Goal: Transaction & Acquisition: Register for event/course

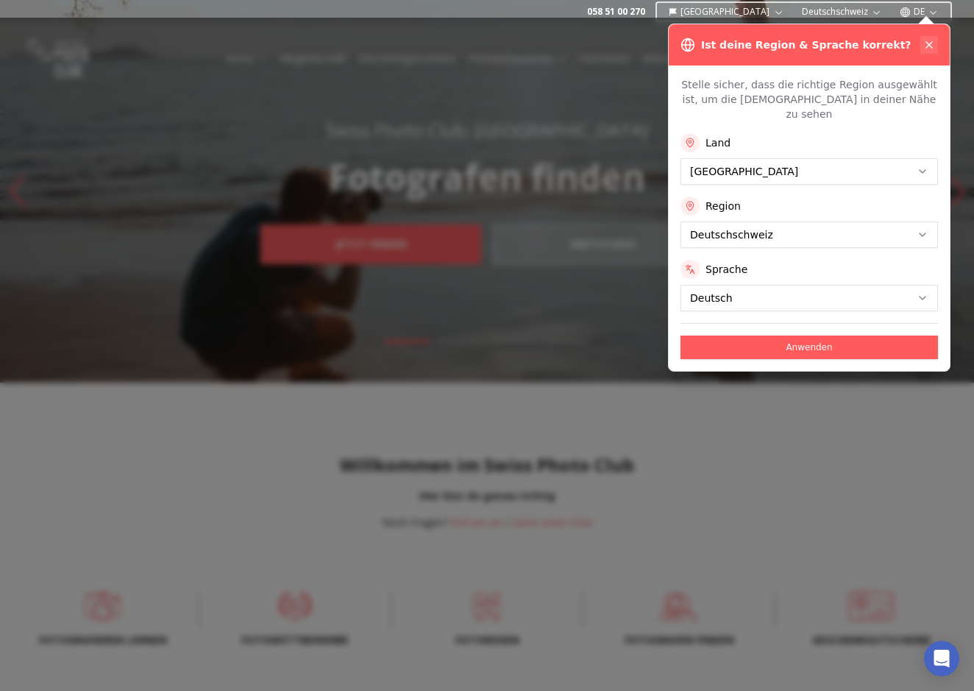
click at [929, 42] on icon at bounding box center [929, 45] width 12 height 12
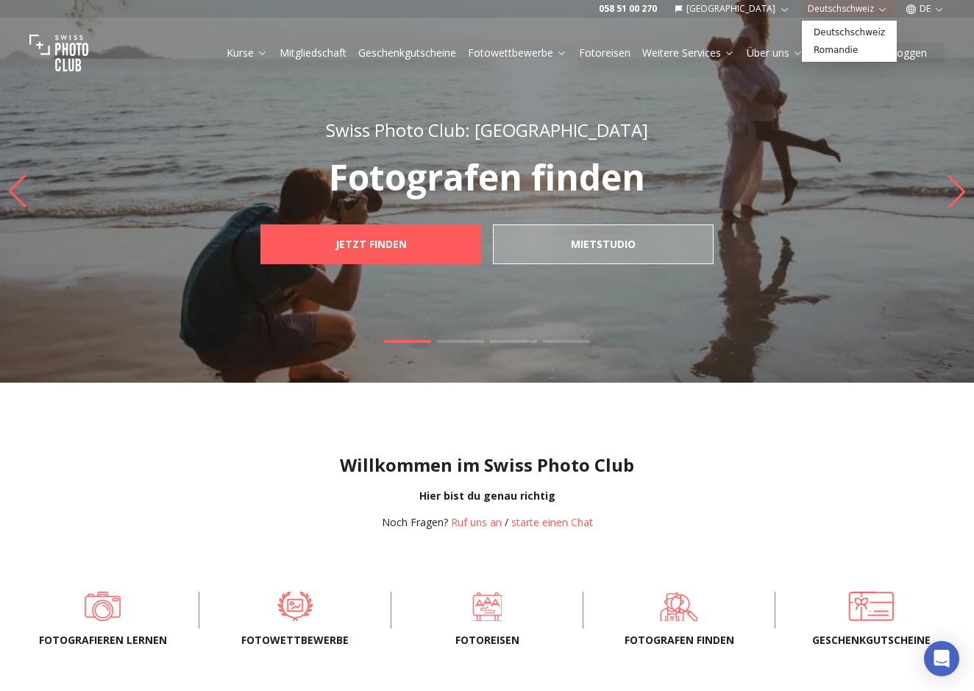
click at [867, 9] on button "Deutschschweiz" at bounding box center [848, 9] width 92 height 18
click at [852, 48] on link "Romandie" at bounding box center [849, 50] width 89 height 18
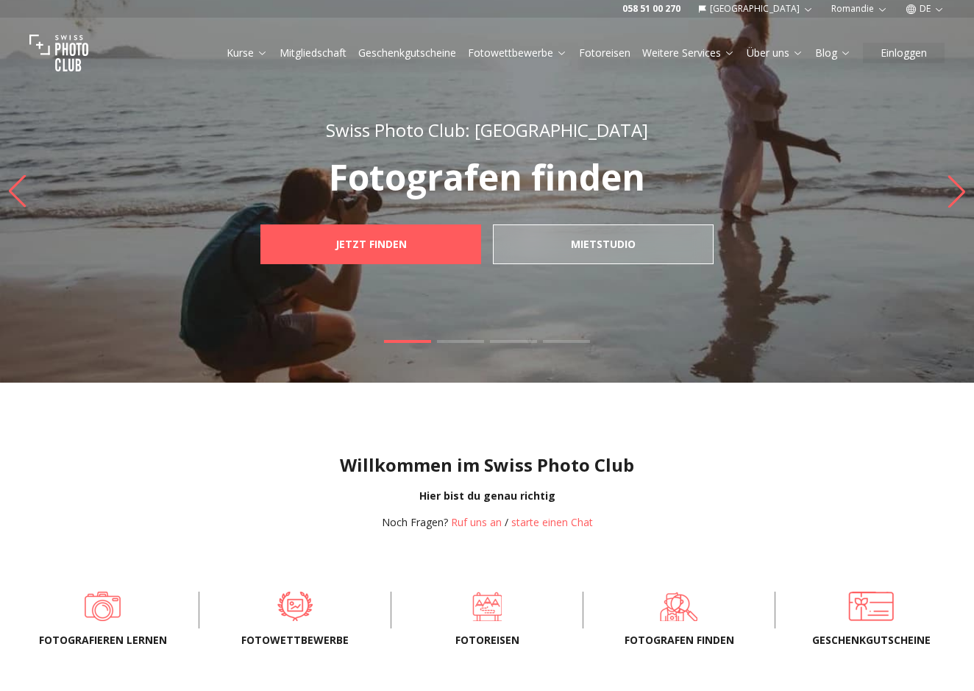
click at [799, 6] on button "[GEOGRAPHIC_DATA]" at bounding box center [755, 9] width 127 height 18
click at [786, 30] on link "[GEOGRAPHIC_DATA]" at bounding box center [805, 33] width 111 height 18
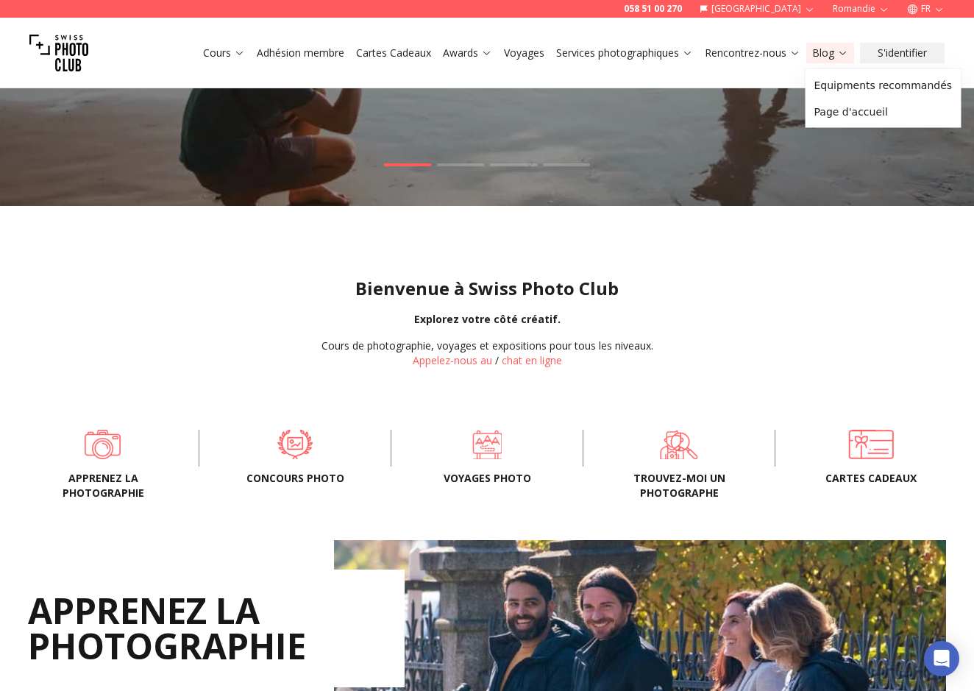
scroll to position [93, 0]
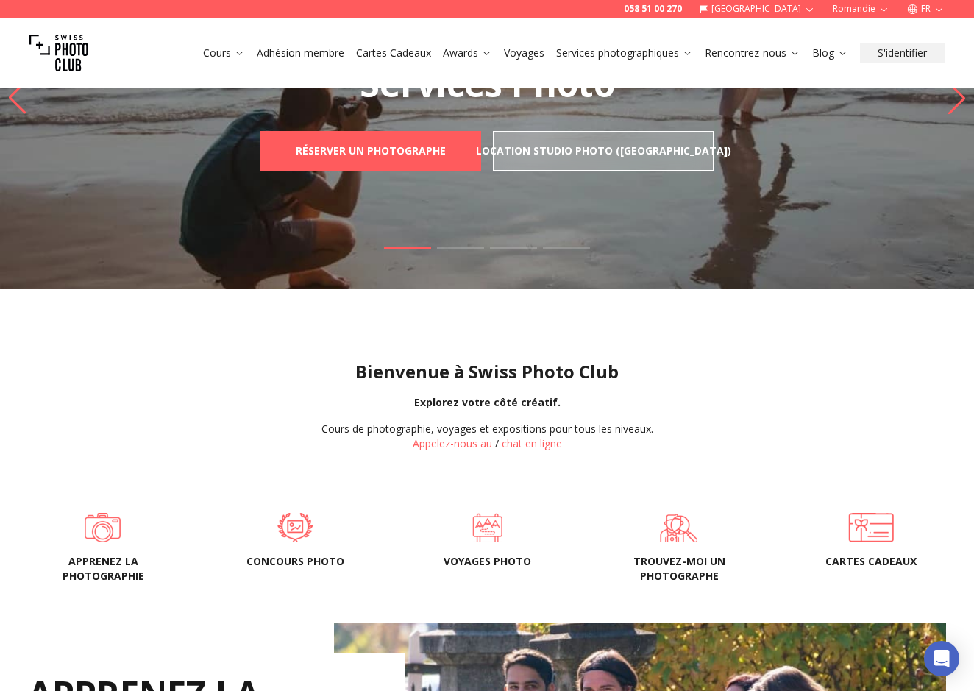
click at [224, 49] on link "Cours" at bounding box center [224, 53] width 42 height 15
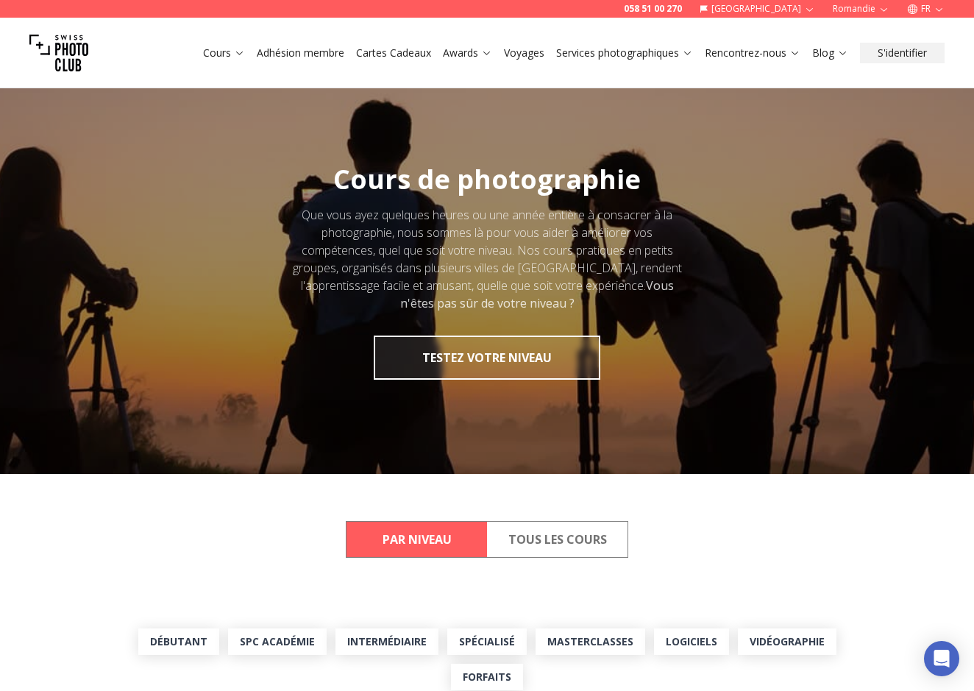
click at [555, 534] on button "Tous les cours" at bounding box center [557, 538] width 140 height 35
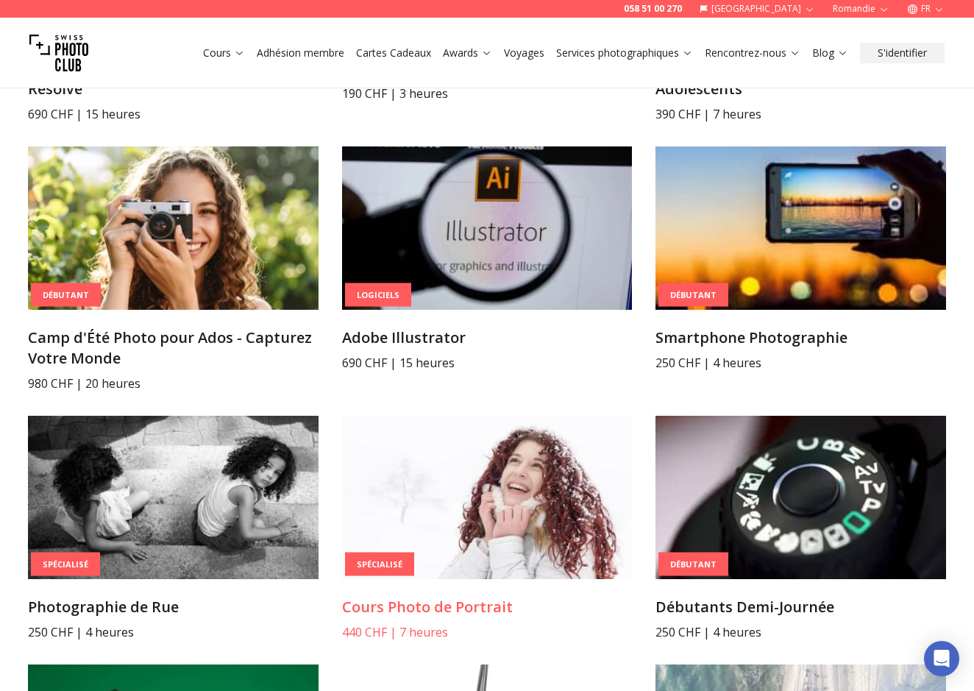
scroll to position [2691, 0]
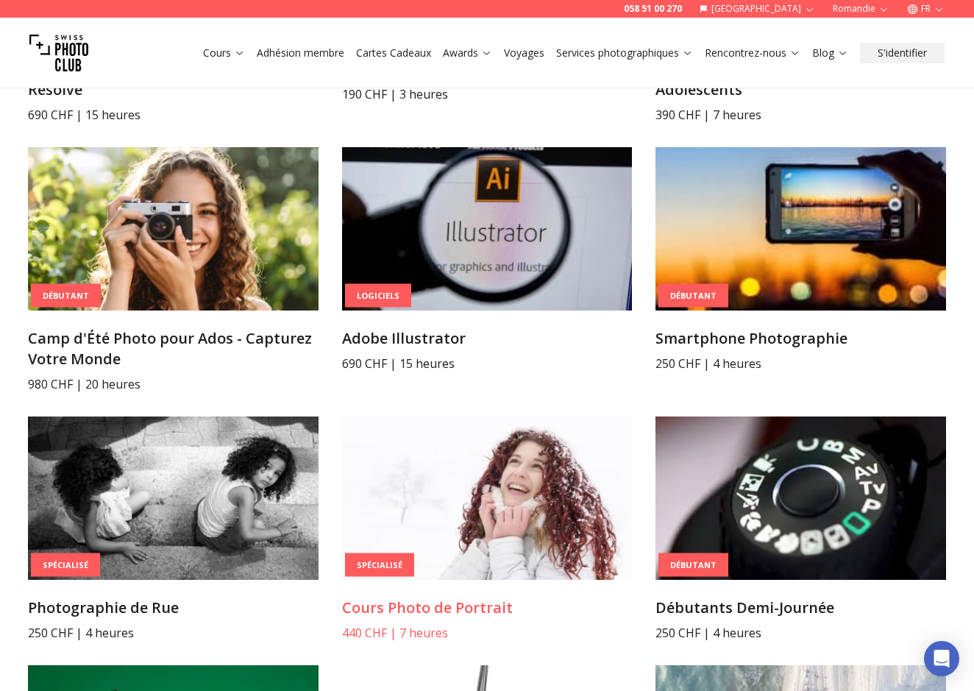
click at [508, 535] on img at bounding box center [487, 497] width 291 height 163
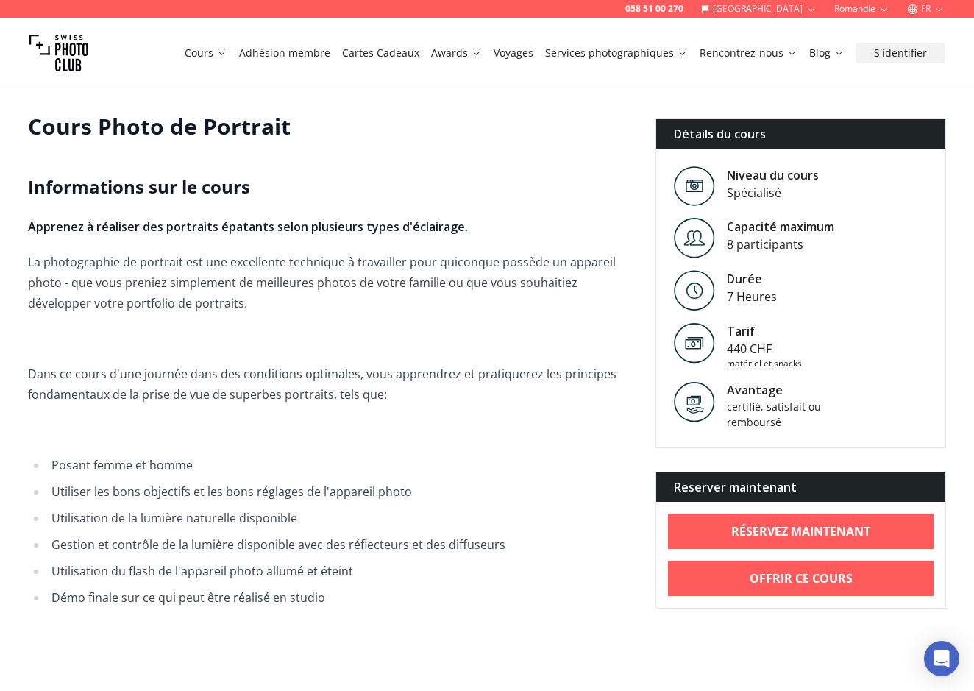
scroll to position [282, 0]
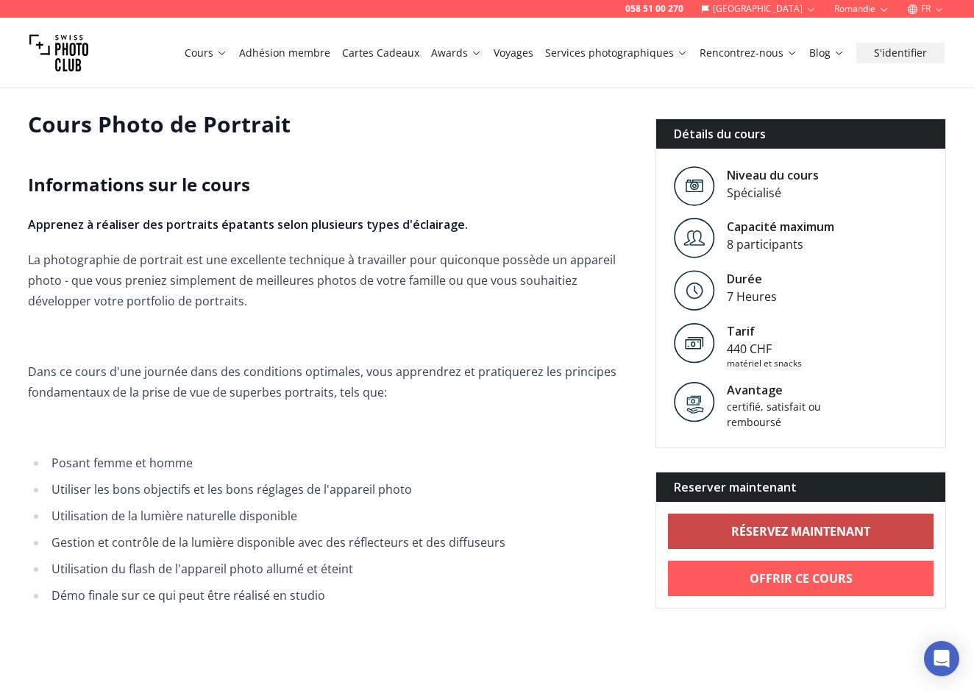
click at [795, 531] on b "RÉSERVEZ MAINTENANT" at bounding box center [800, 531] width 139 height 18
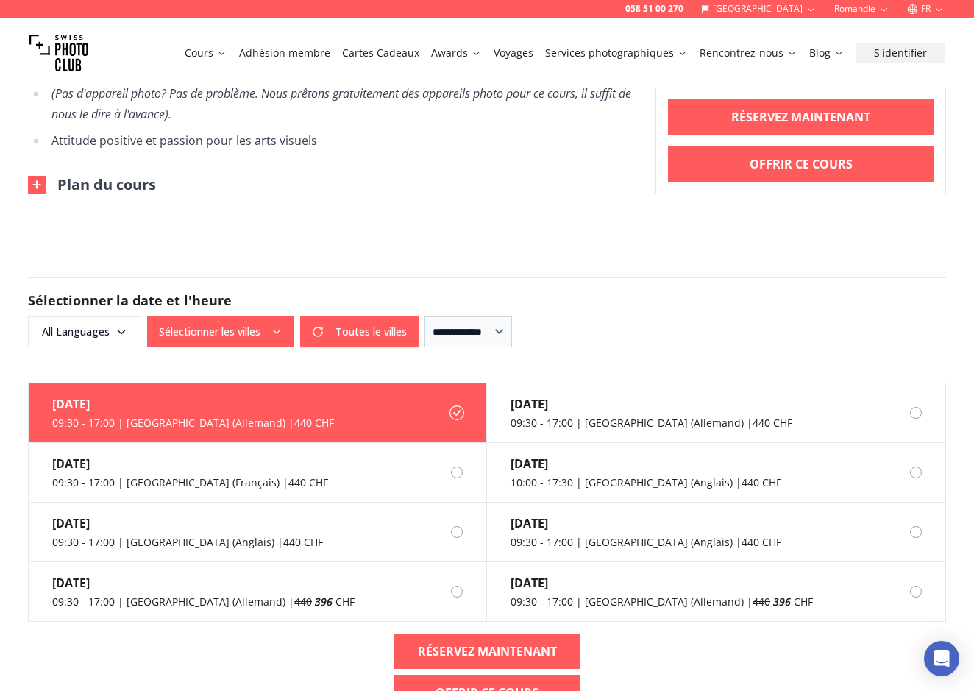
scroll to position [1151, 0]
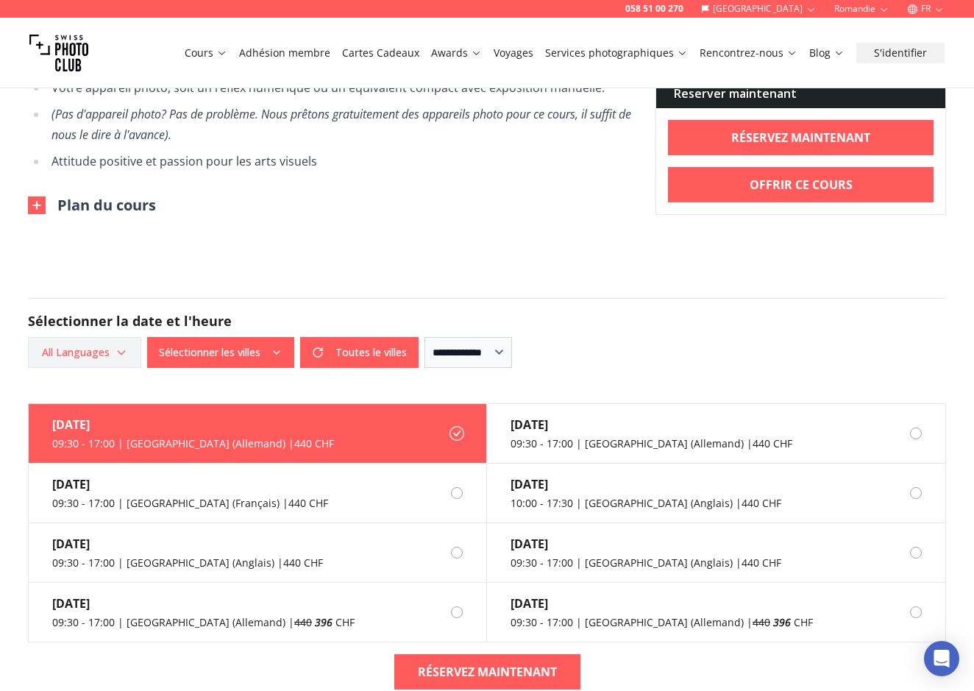
click at [106, 352] on span "All Languages" at bounding box center [84, 352] width 109 height 26
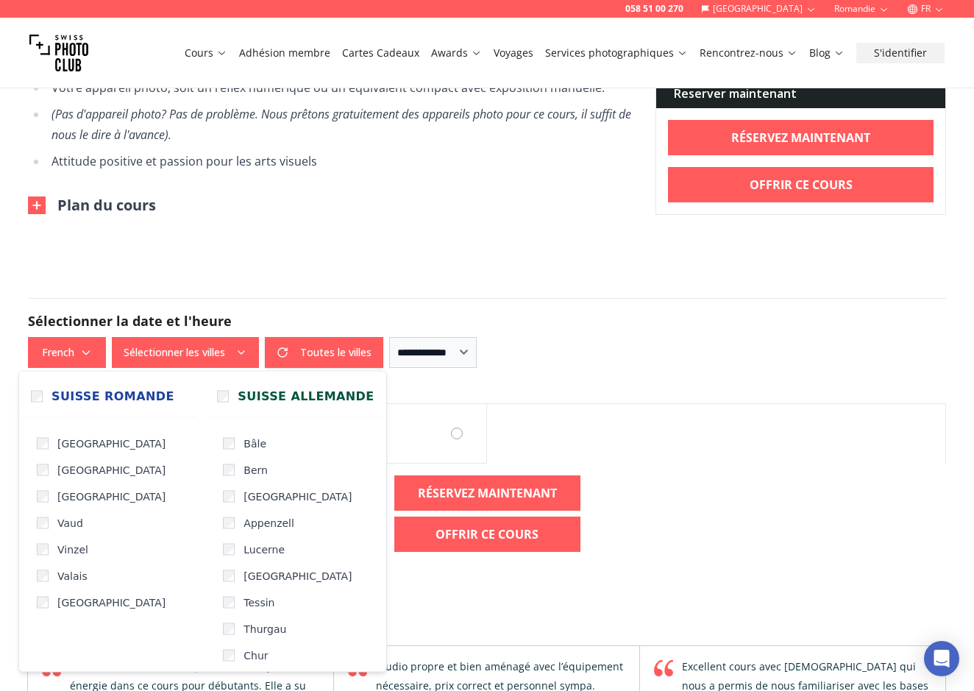
click at [218, 350] on button "Sélectionner les villes" at bounding box center [185, 352] width 147 height 31
click at [675, 435] on div "20 sept. 09:30 - 17:00 | Geneva (Français) | 440 CHF" at bounding box center [487, 433] width 918 height 60
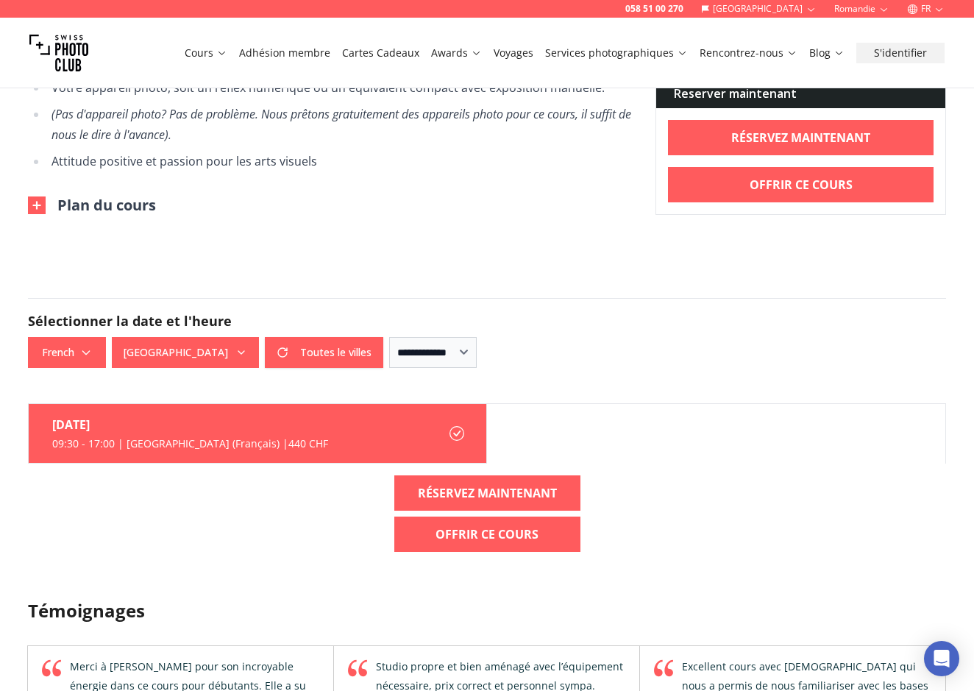
scroll to position [1181, 0]
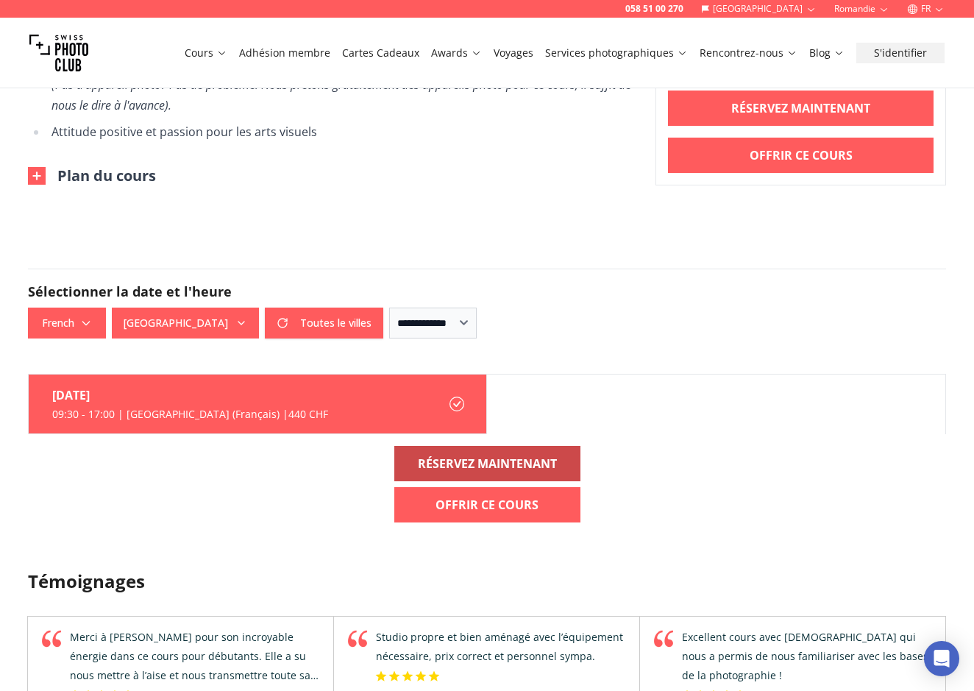
click at [483, 460] on b "RÉSERVEZ MAINTENANT" at bounding box center [487, 464] width 139 height 18
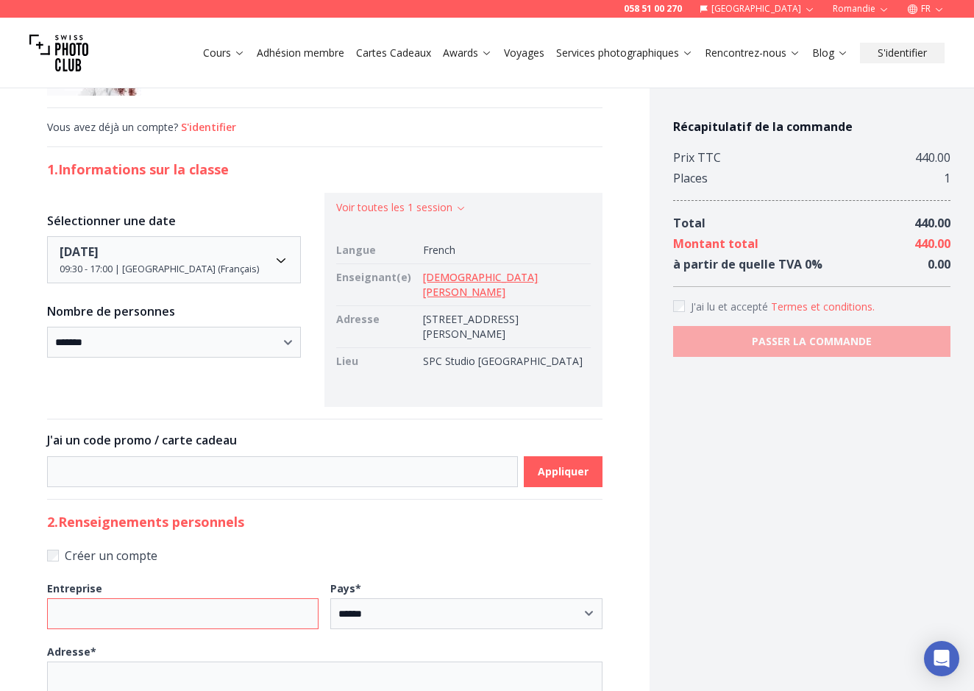
scroll to position [122, 0]
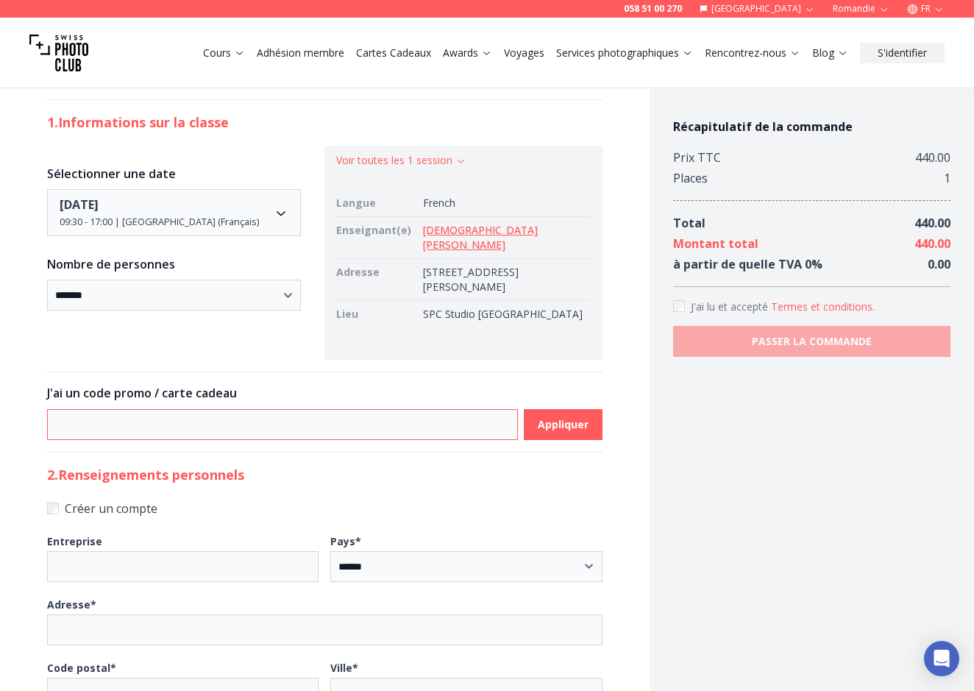
click at [113, 410] on input at bounding box center [282, 424] width 471 height 31
type input "********"
click at [553, 417] on b "Appliquer" at bounding box center [563, 424] width 51 height 15
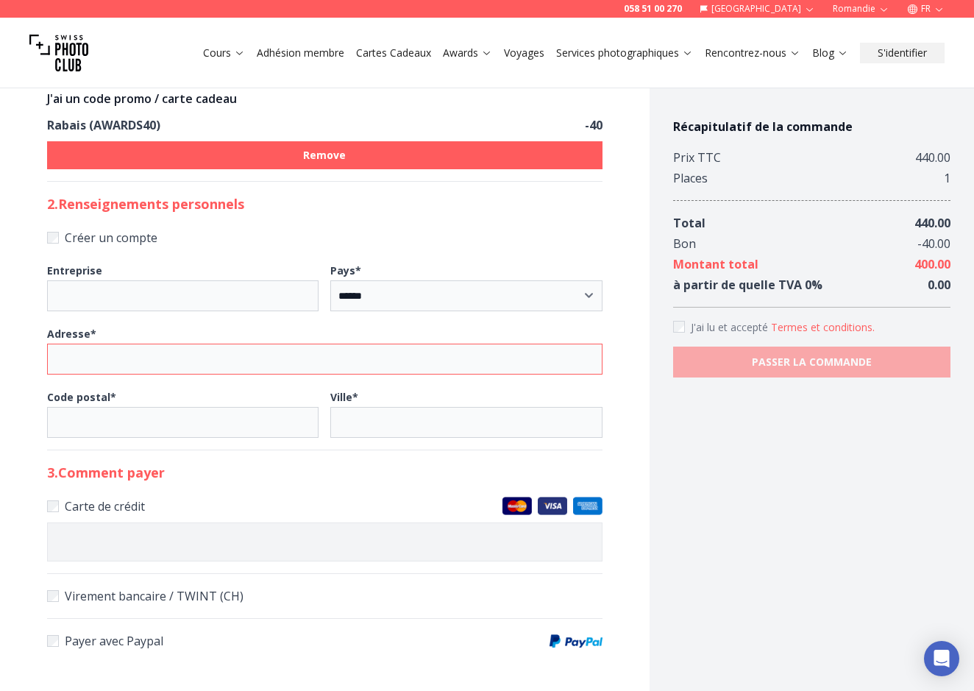
scroll to position [422, 0]
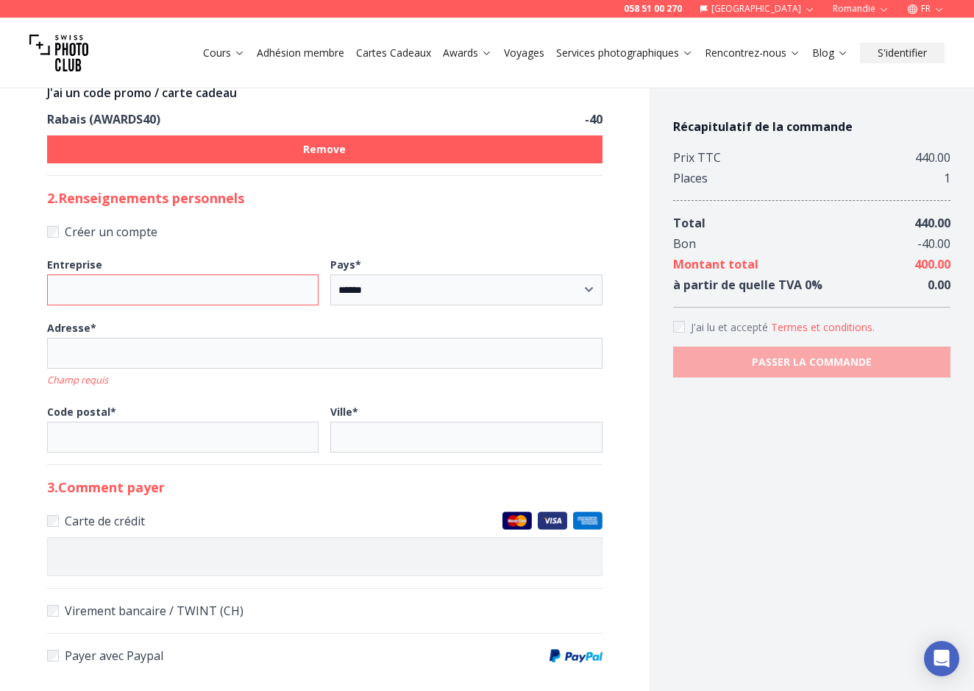
click at [182, 275] on input "Entreprise" at bounding box center [182, 289] width 271 height 31
click at [313, 277] on input "Entreprise" at bounding box center [182, 289] width 271 height 31
click at [313, 274] on input "Entreprise" at bounding box center [182, 289] width 271 height 31
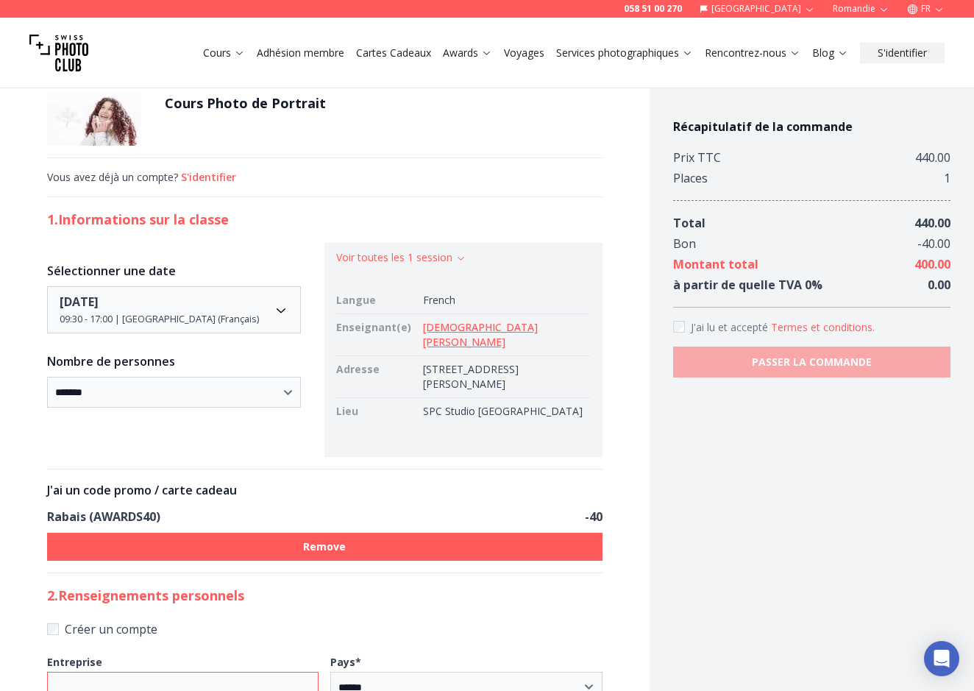
scroll to position [31, 0]
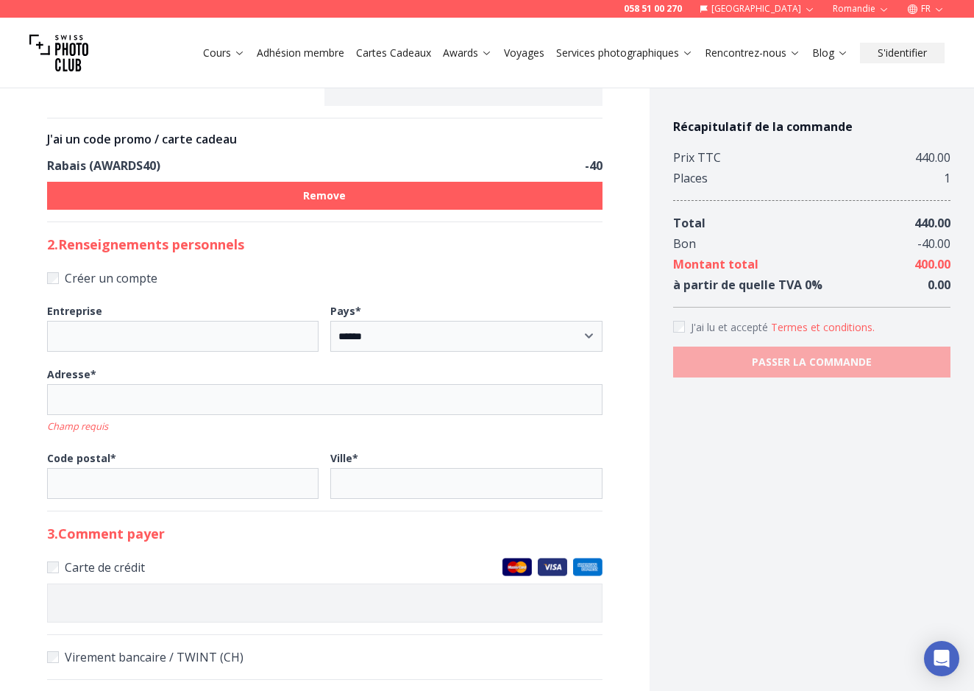
scroll to position [373, 0]
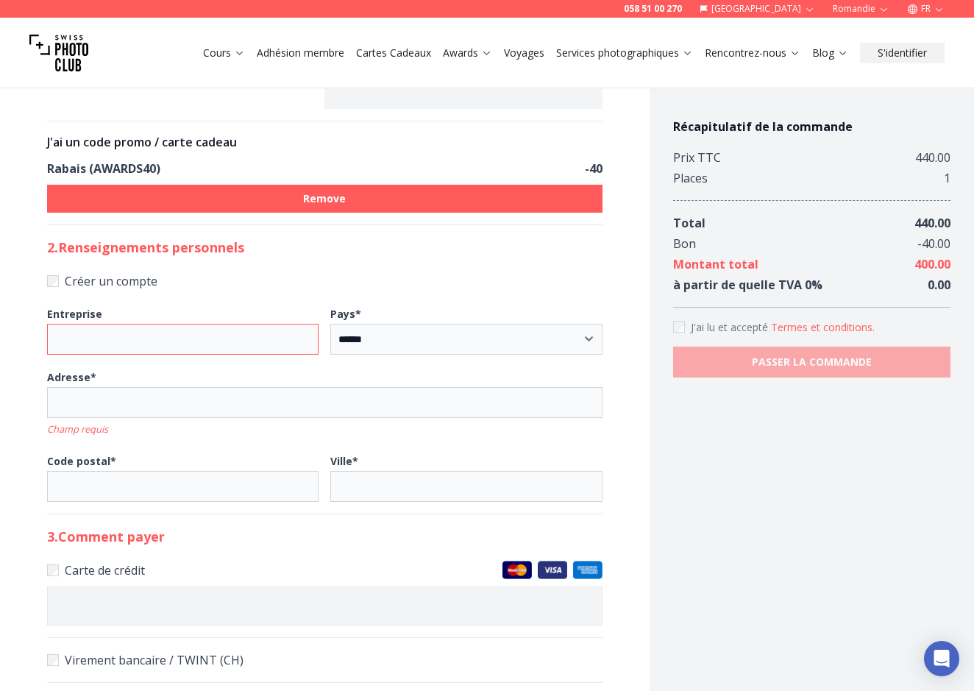
click at [129, 324] on input "Entreprise" at bounding box center [182, 339] width 271 height 31
type input "**********"
click at [102, 388] on input "Adresse * Champ requis" at bounding box center [324, 402] width 555 height 31
type input "**********"
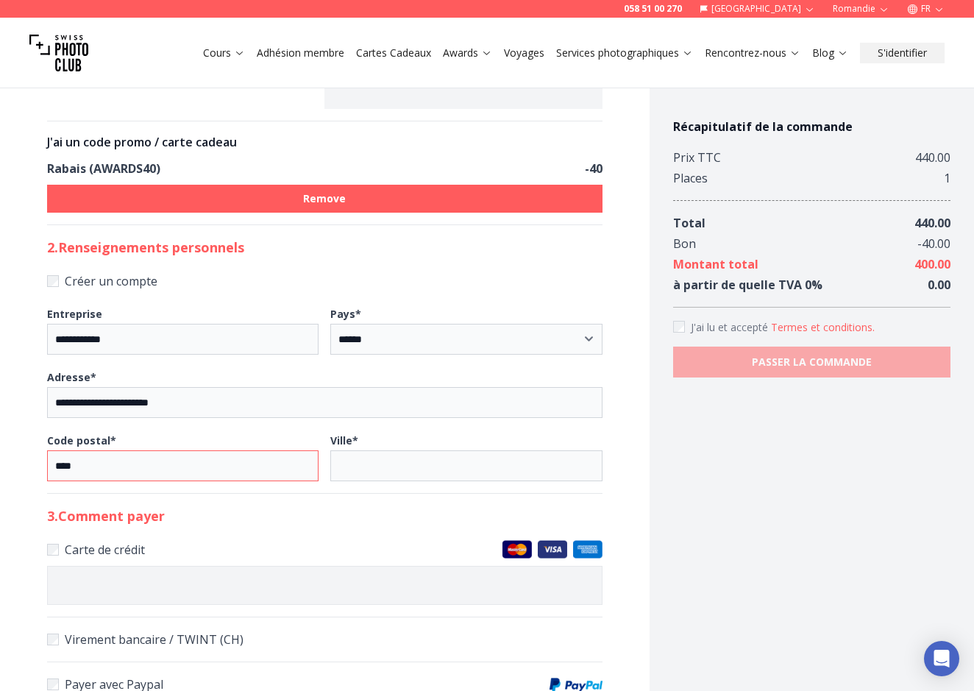
type input "****"
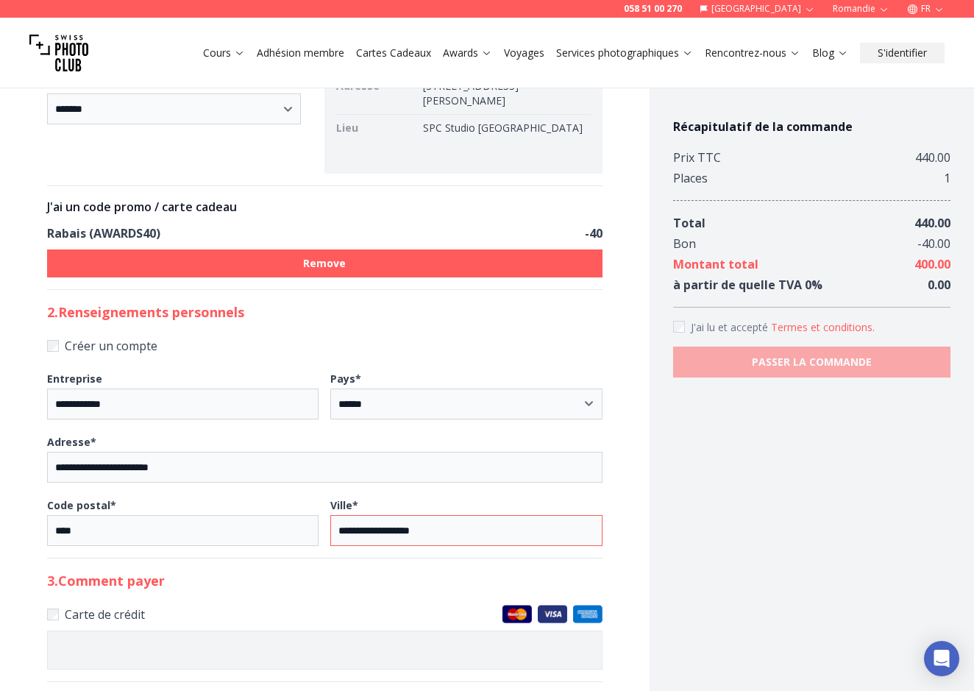
scroll to position [310, 0]
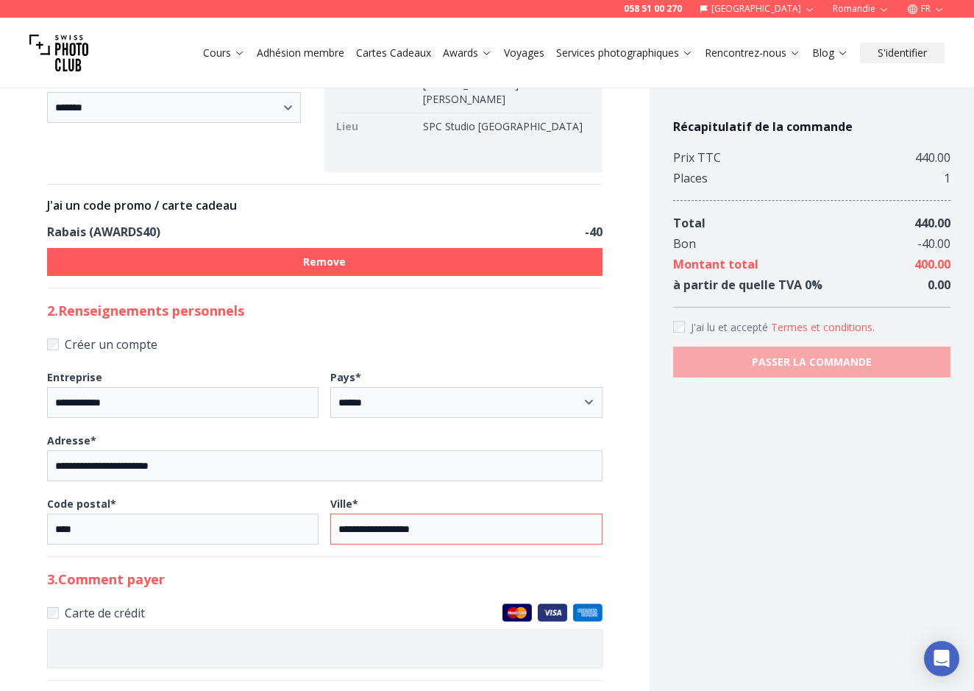
type input "**********"
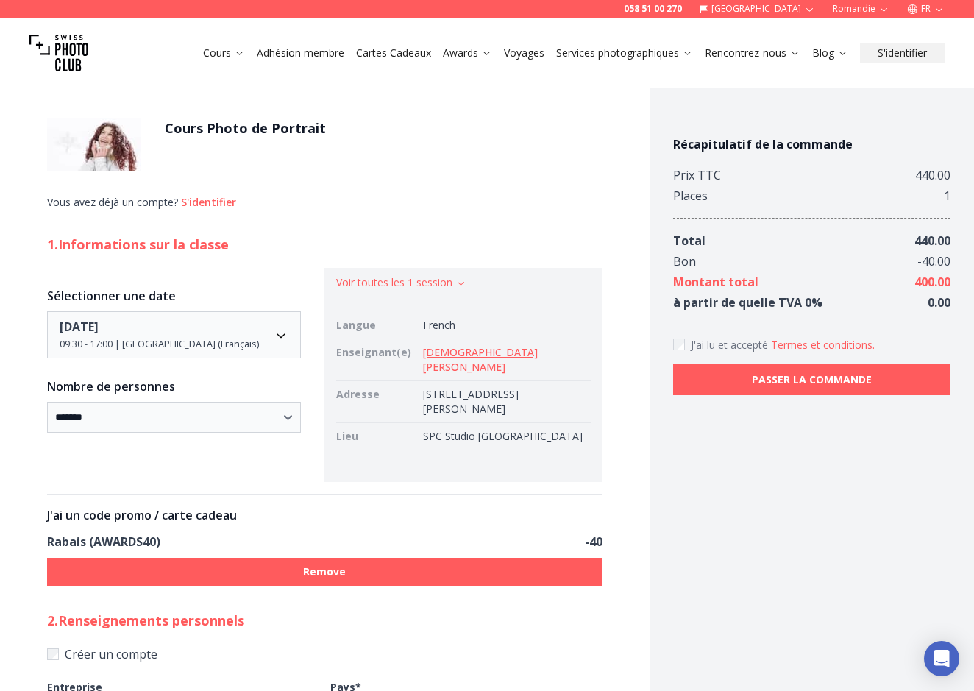
scroll to position [12, 0]
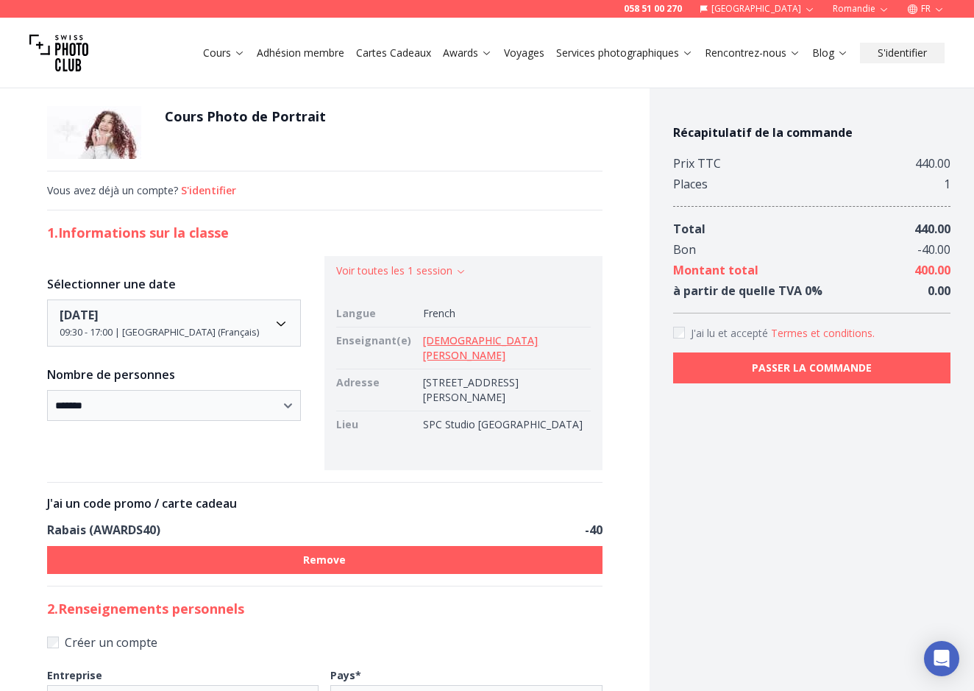
click at [224, 189] on button "S'identifier" at bounding box center [208, 190] width 55 height 15
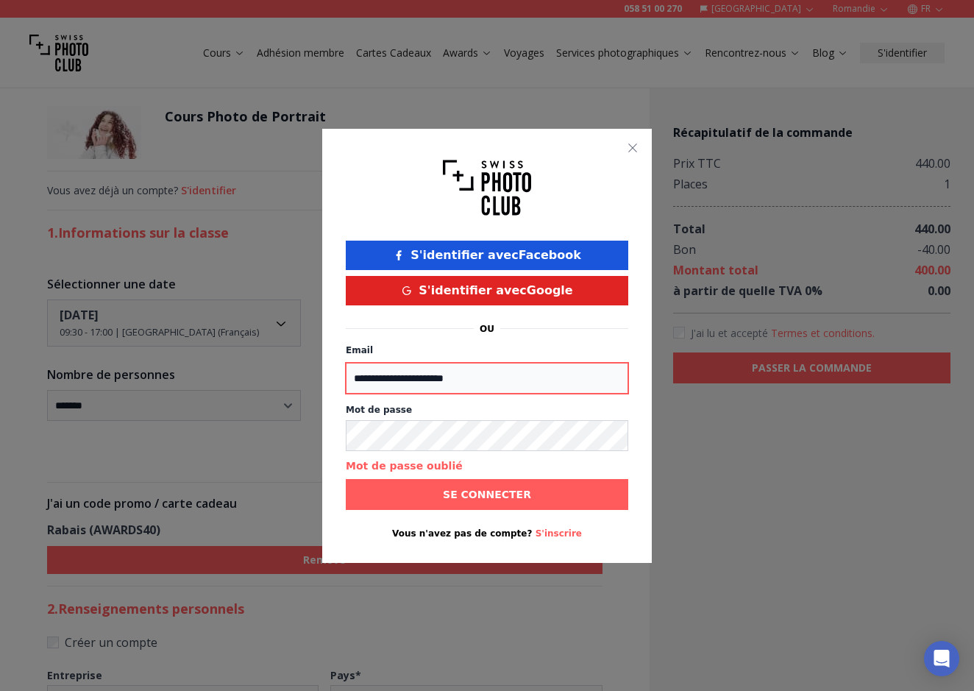
type input "**********"
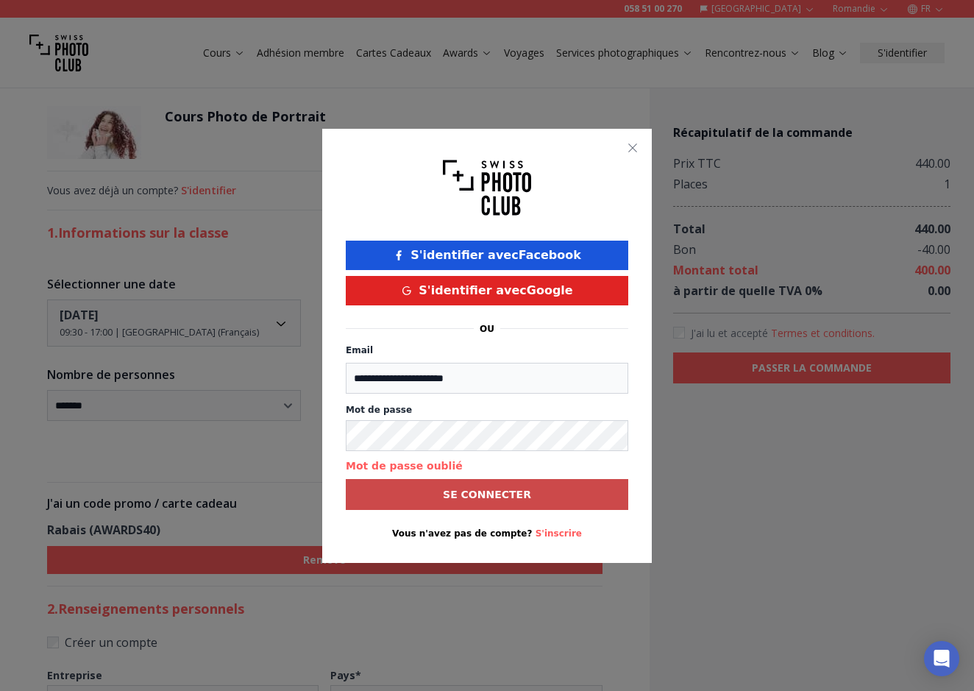
click at [496, 492] on b "Se connecter" at bounding box center [487, 494] width 88 height 15
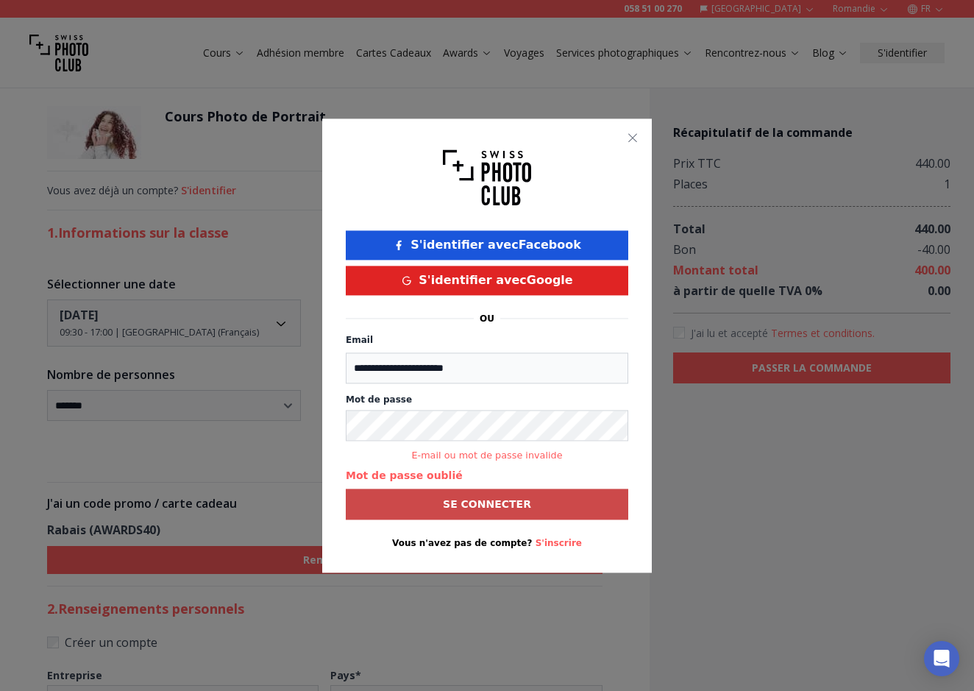
click at [238, 243] on div at bounding box center [487, 345] width 974 height 691
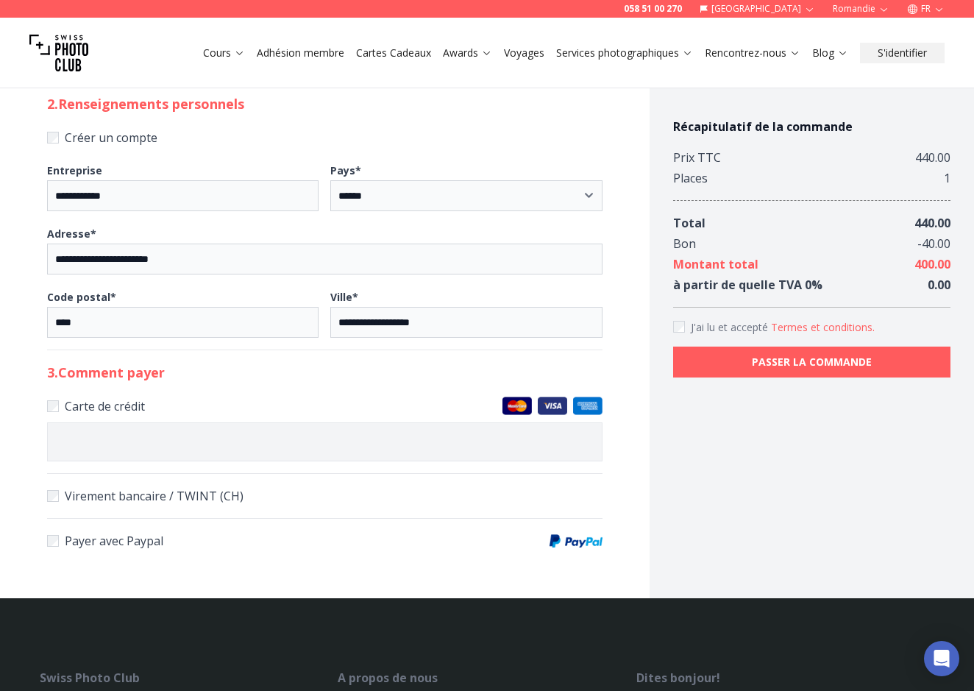
scroll to position [517, 0]
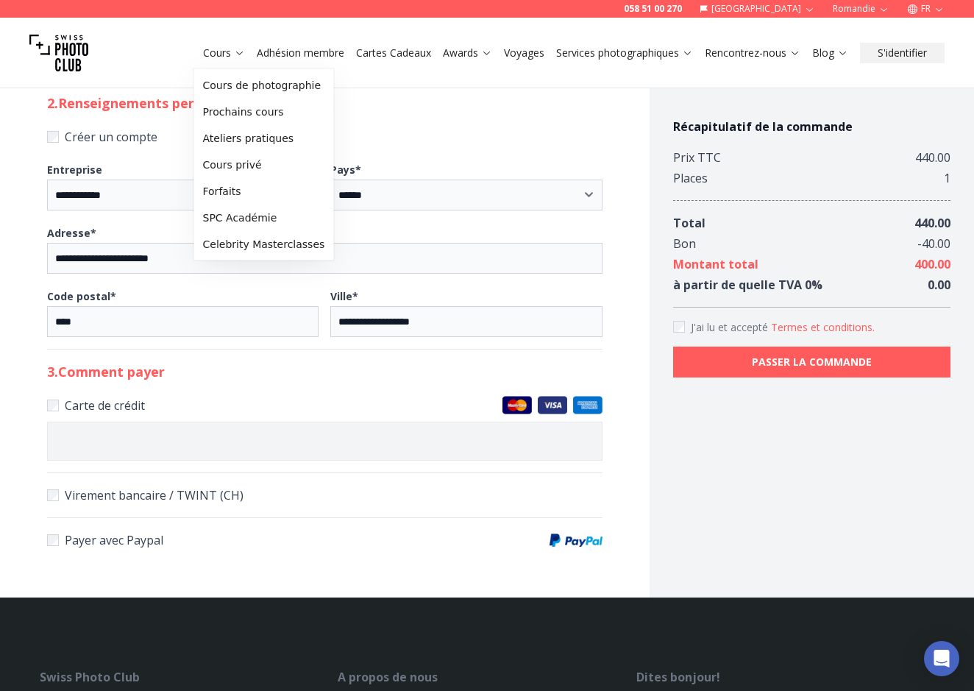
click at [220, 55] on link "Cours" at bounding box center [224, 53] width 42 height 15
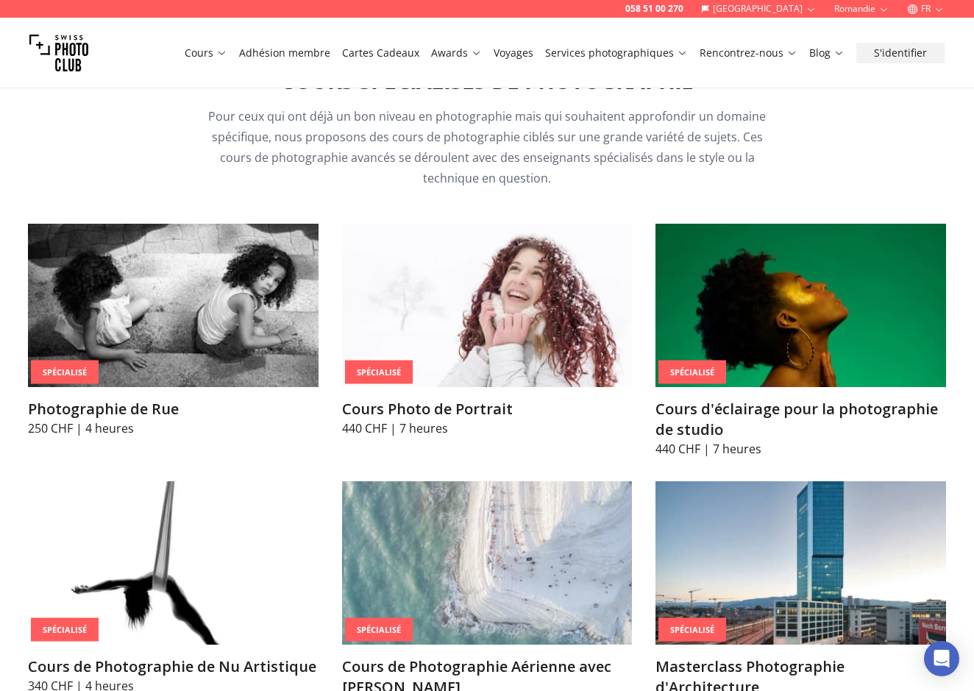
scroll to position [2947, 0]
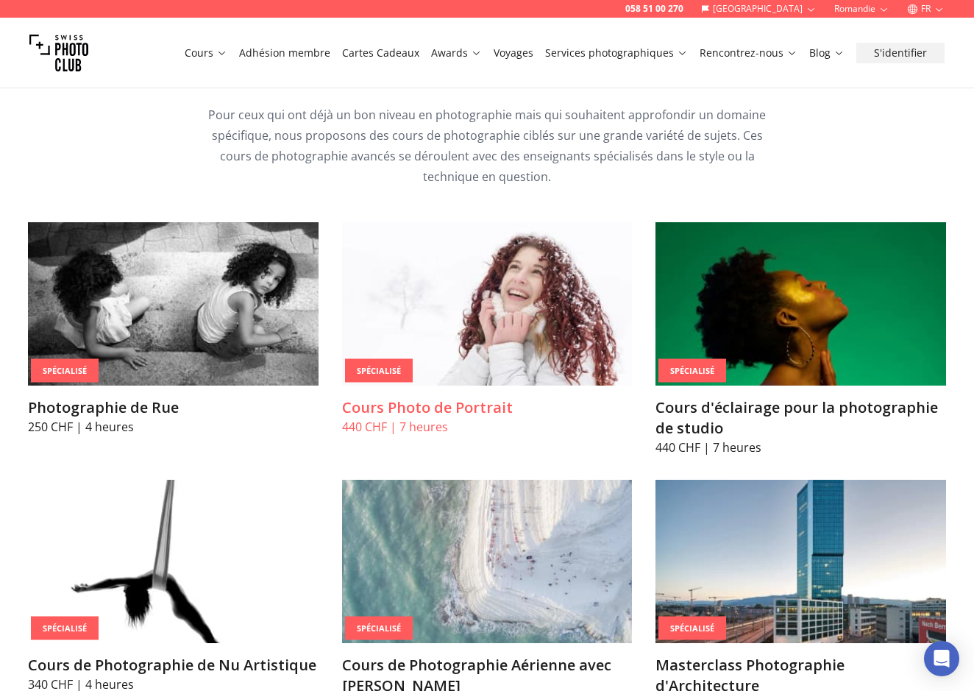
click at [463, 296] on img at bounding box center [487, 303] width 291 height 163
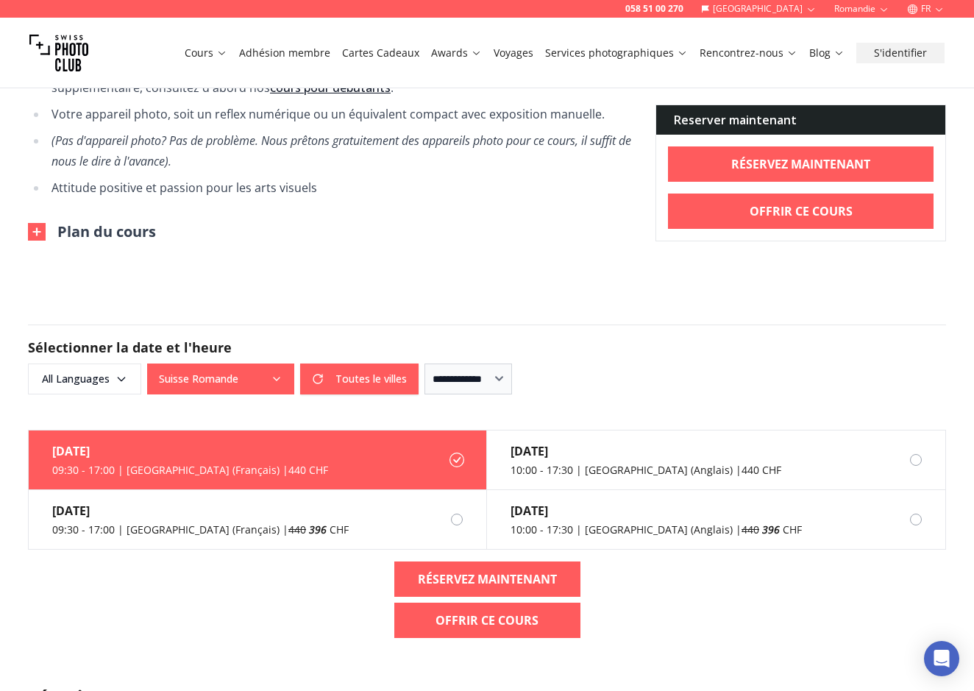
scroll to position [1122, 0]
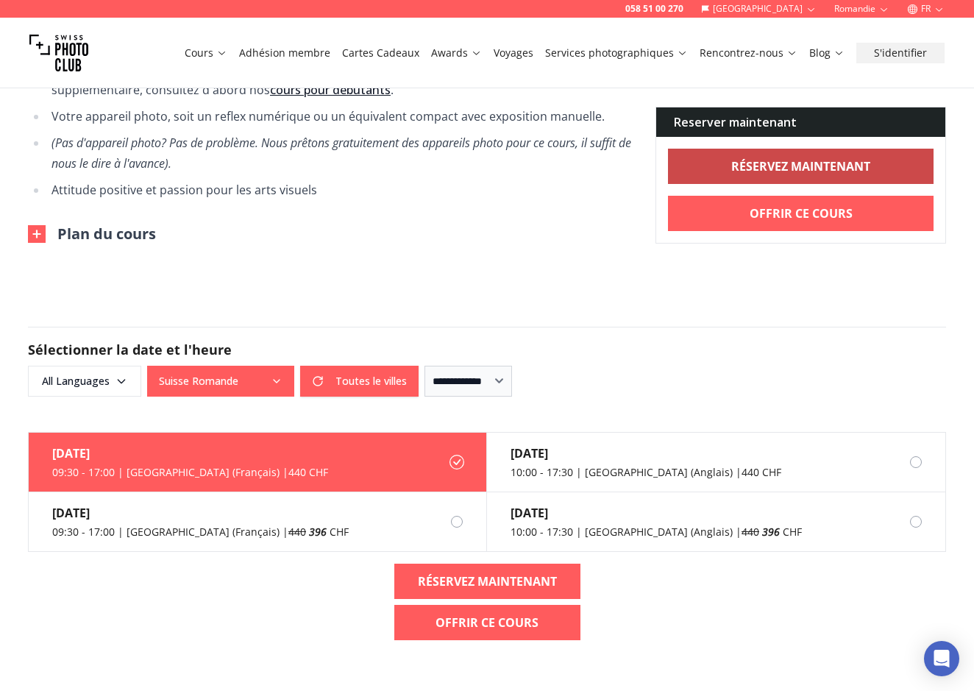
click at [776, 165] on b "RÉSERVEZ MAINTENANT" at bounding box center [800, 167] width 139 height 18
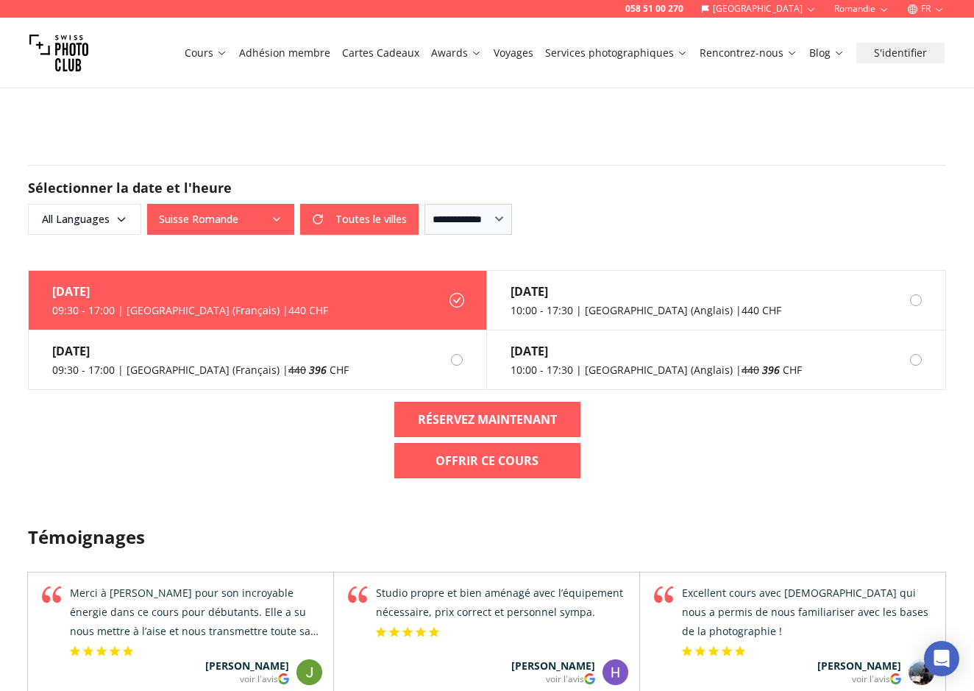
scroll to position [1284, 0]
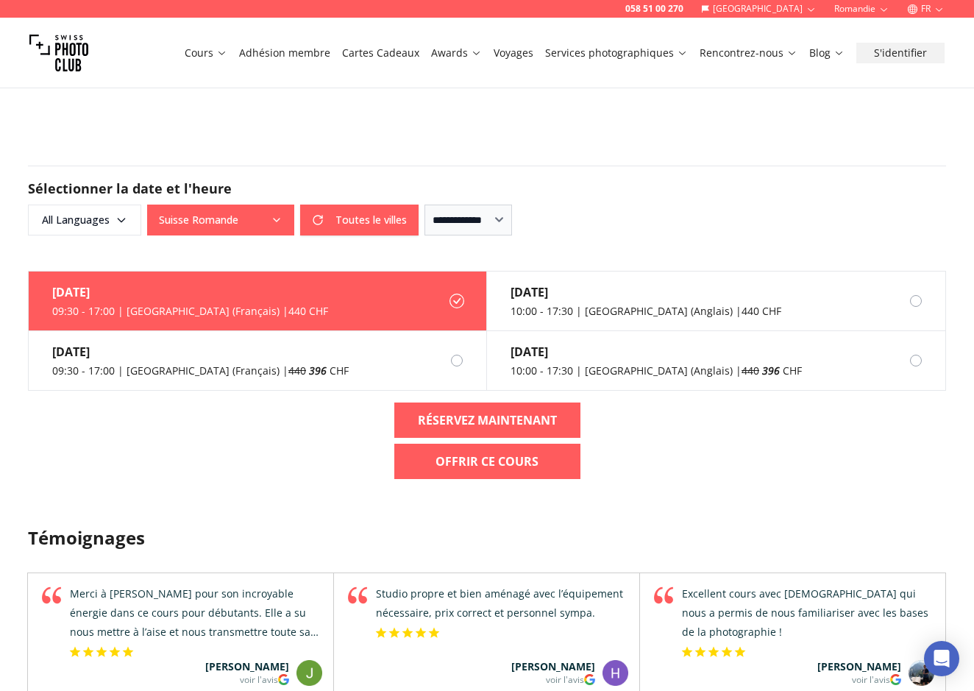
click at [185, 288] on div "20 sept." at bounding box center [190, 292] width 276 height 18
click at [454, 415] on b "RÉSERVEZ MAINTENANT" at bounding box center [487, 420] width 139 height 18
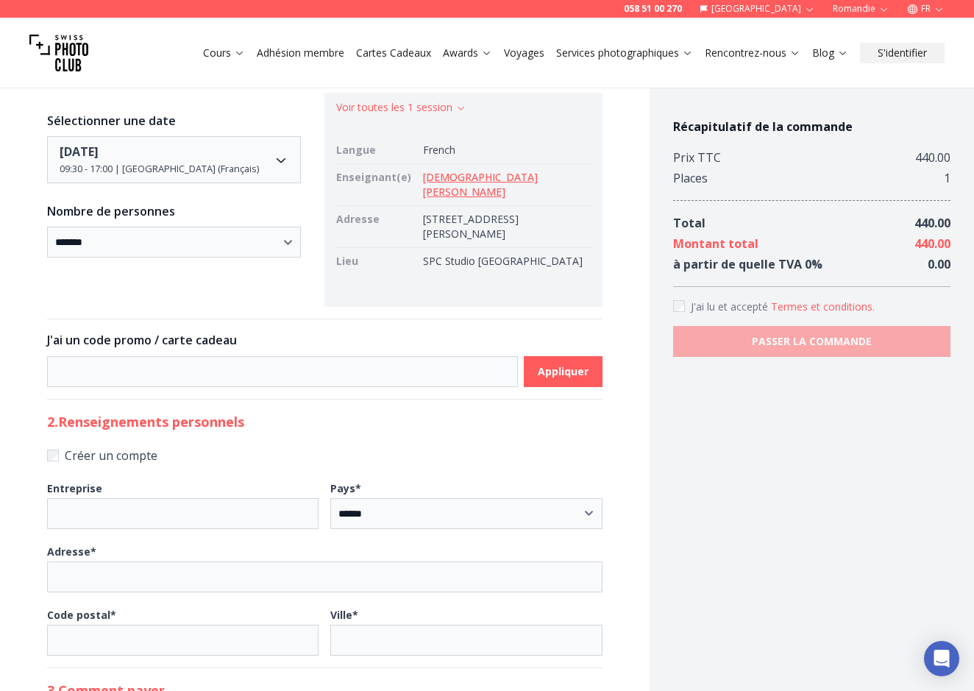
scroll to position [177, 0]
type input "**********"
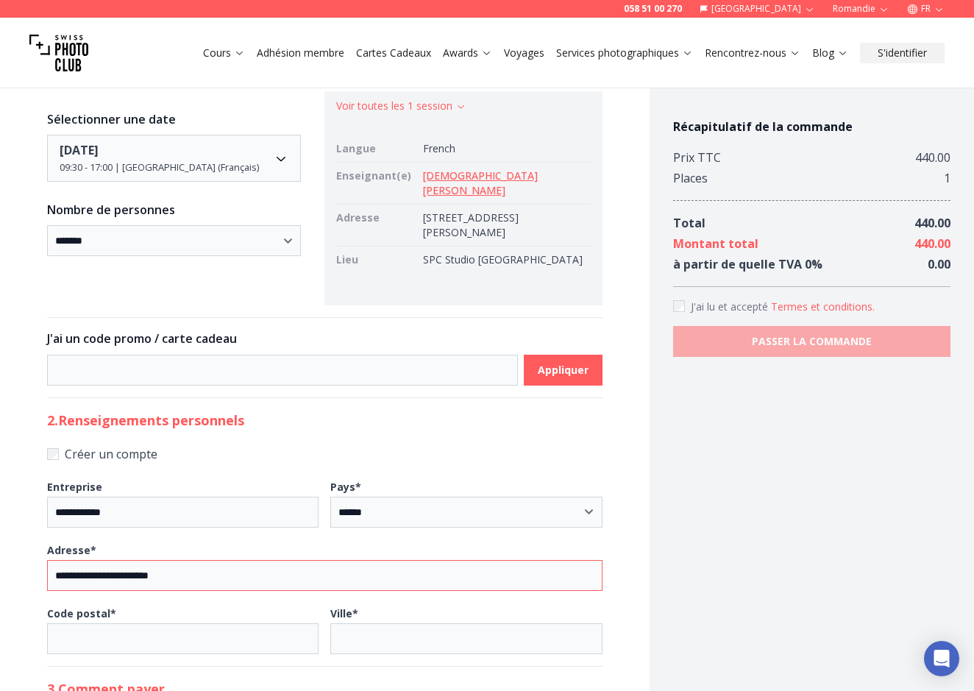
type input "**********"
type input "****"
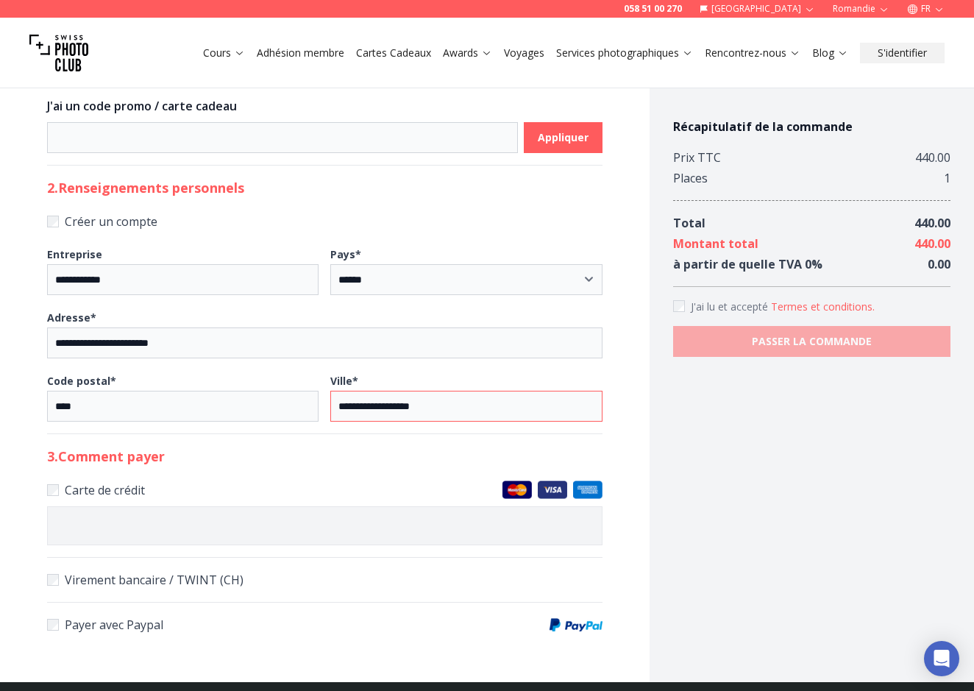
scroll to position [414, 0]
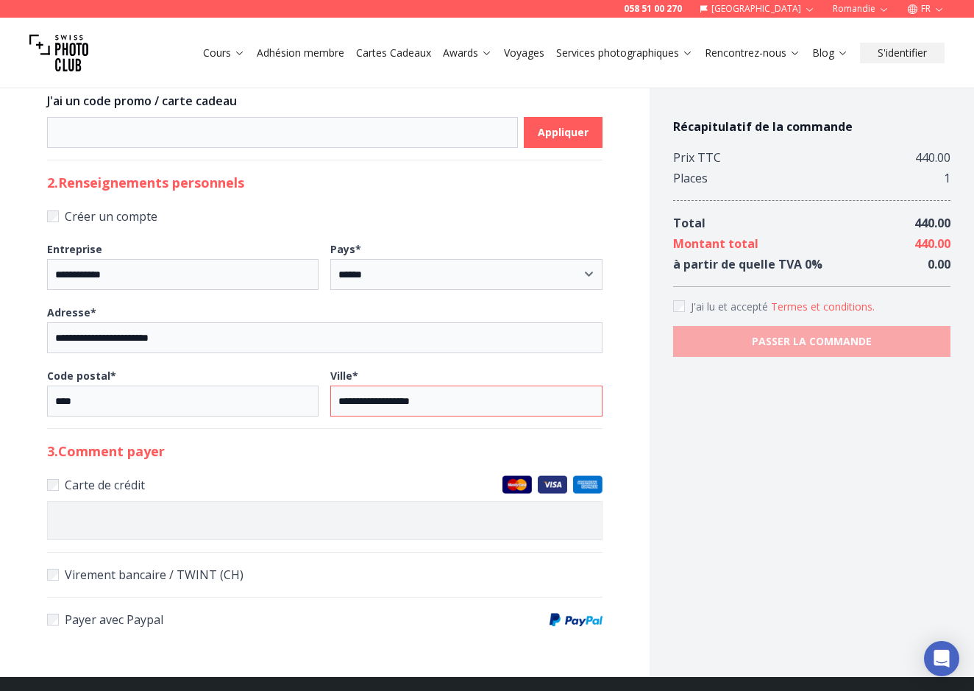
type input "**********"
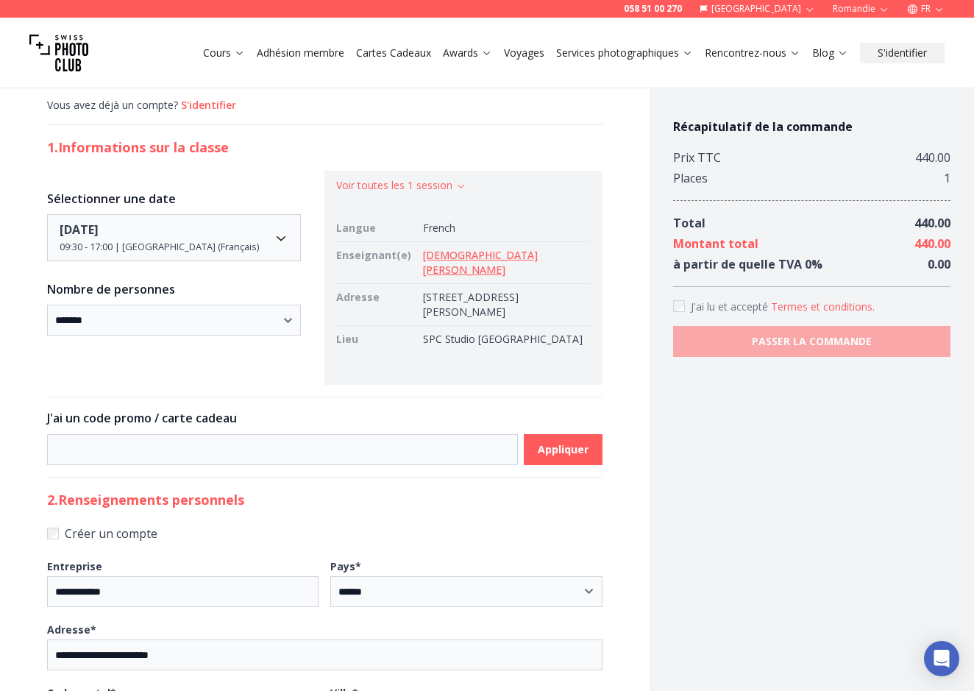
scroll to position [110, 0]
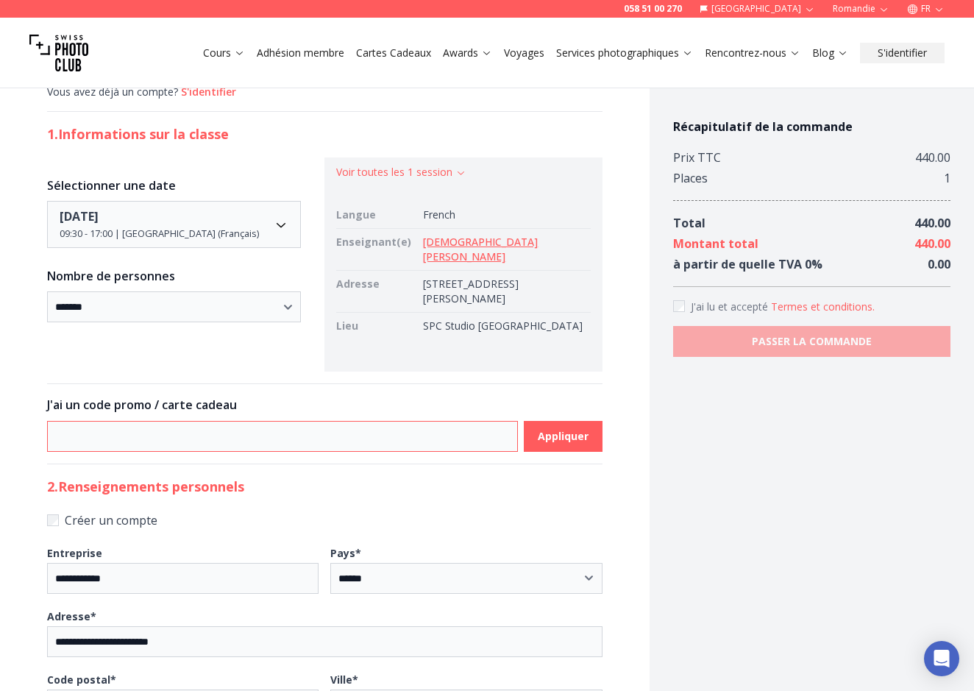
click at [122, 426] on input at bounding box center [282, 436] width 471 height 31
type input "********"
click at [573, 433] on span "Appliquer" at bounding box center [563, 436] width 74 height 26
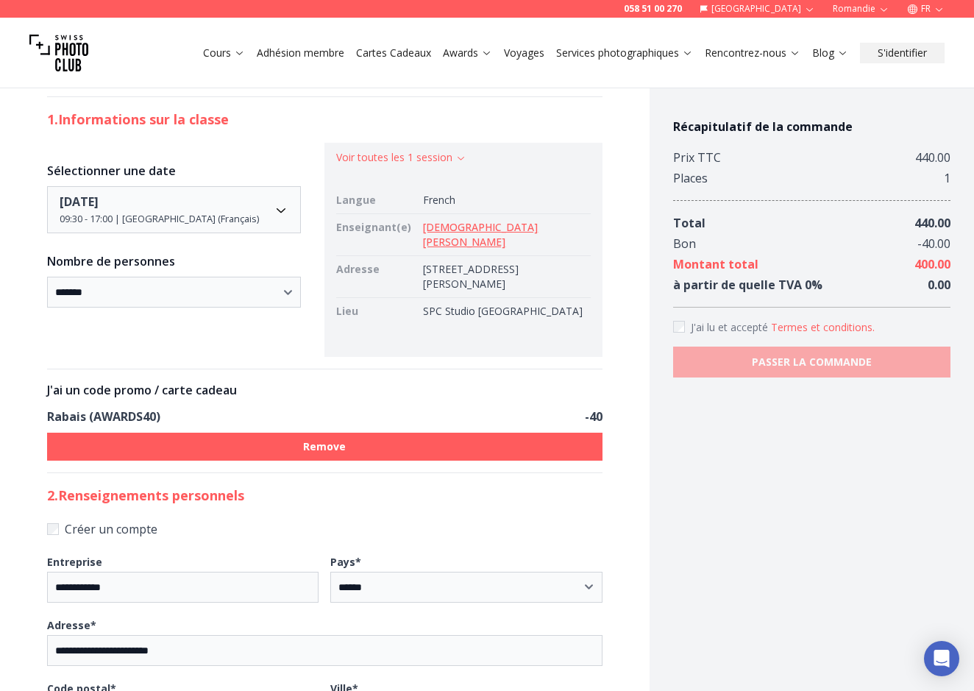
scroll to position [108, 0]
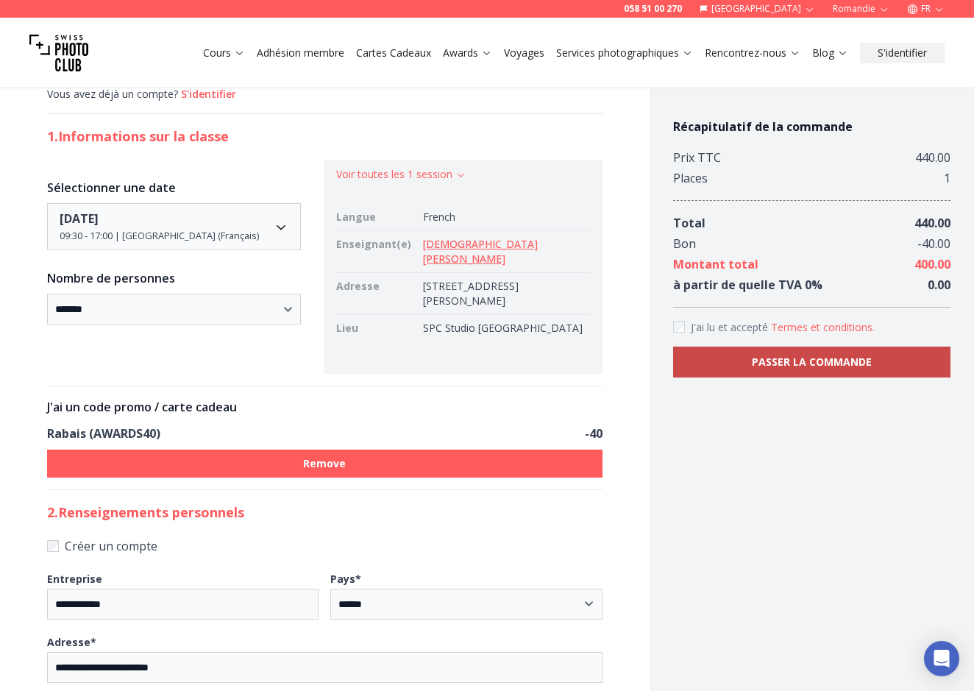
click at [803, 364] on b "PASSER LA COMMANDE" at bounding box center [812, 362] width 120 height 15
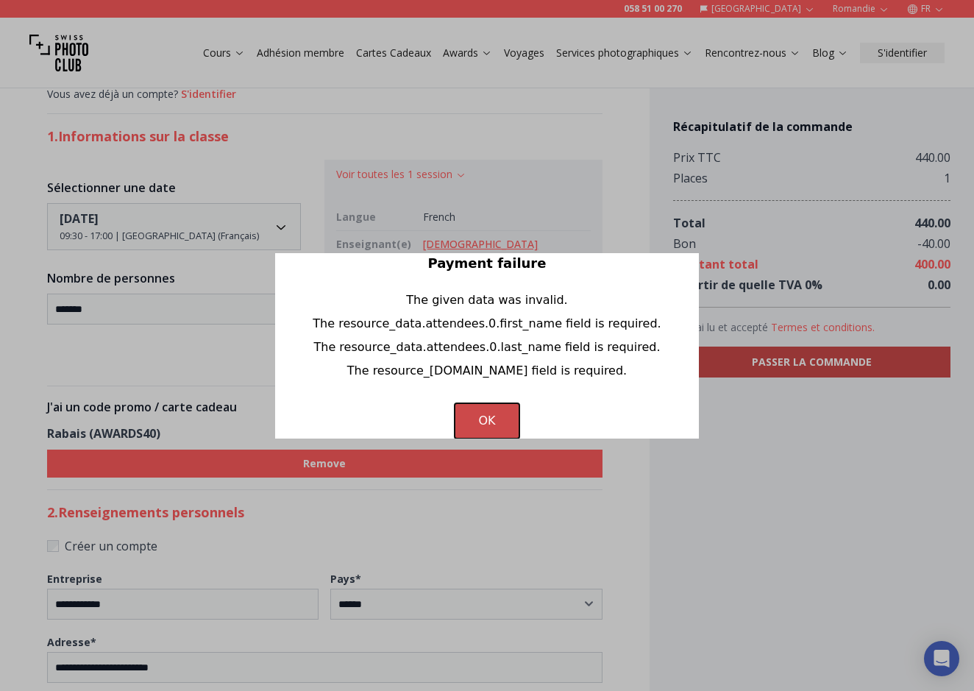
click at [481, 425] on button "OK" at bounding box center [487, 420] width 64 height 35
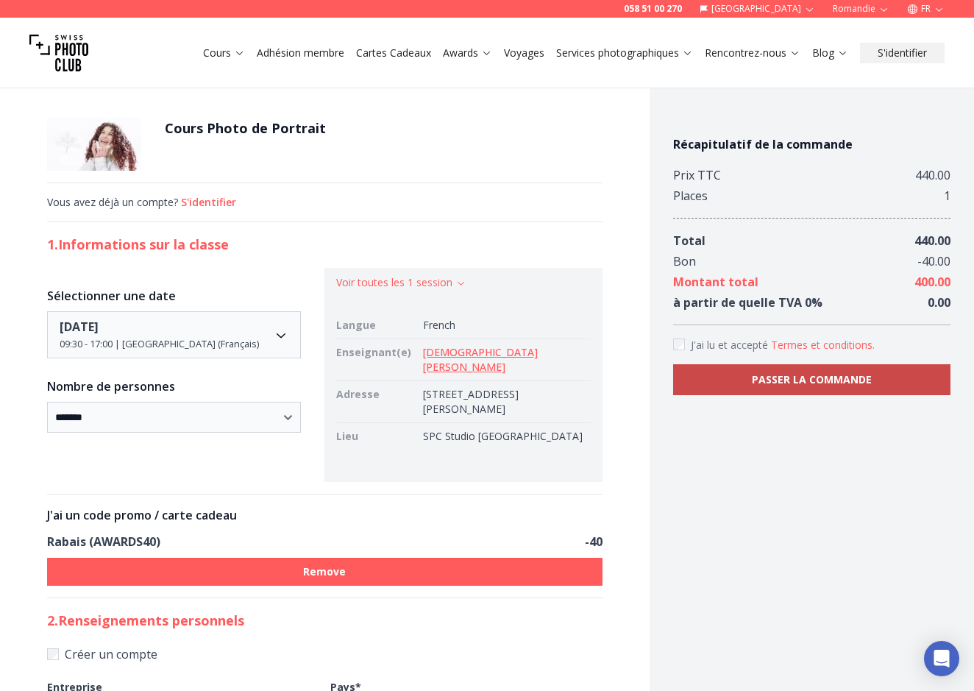
scroll to position [0, 0]
click at [777, 364] on button "PASSER LA COMMANDE" at bounding box center [811, 379] width 277 height 31
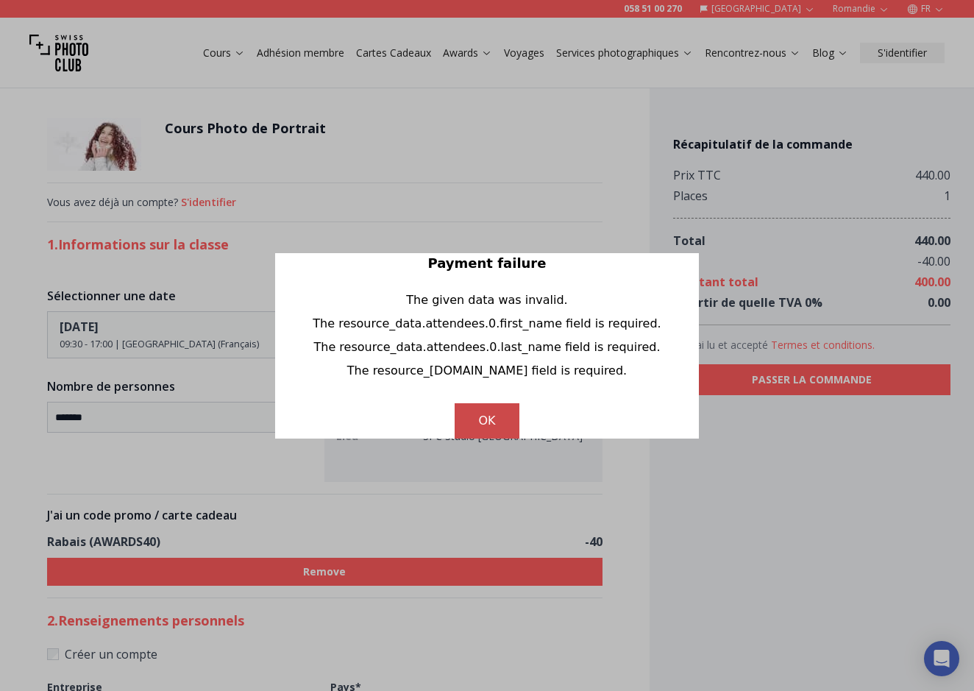
click at [491, 423] on button "OK" at bounding box center [487, 420] width 64 height 35
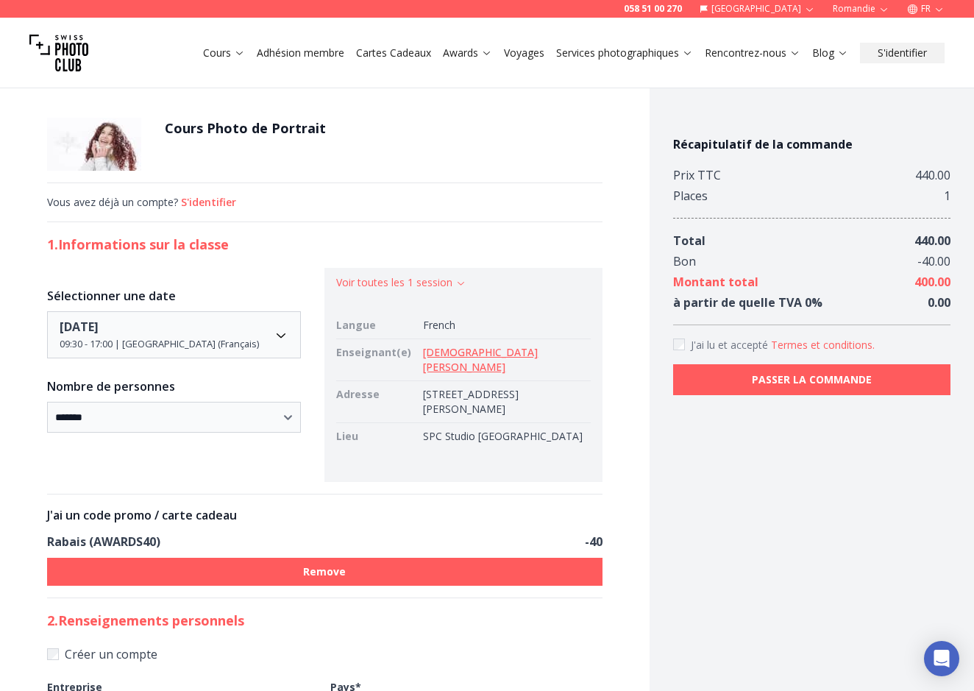
scroll to position [282, 0]
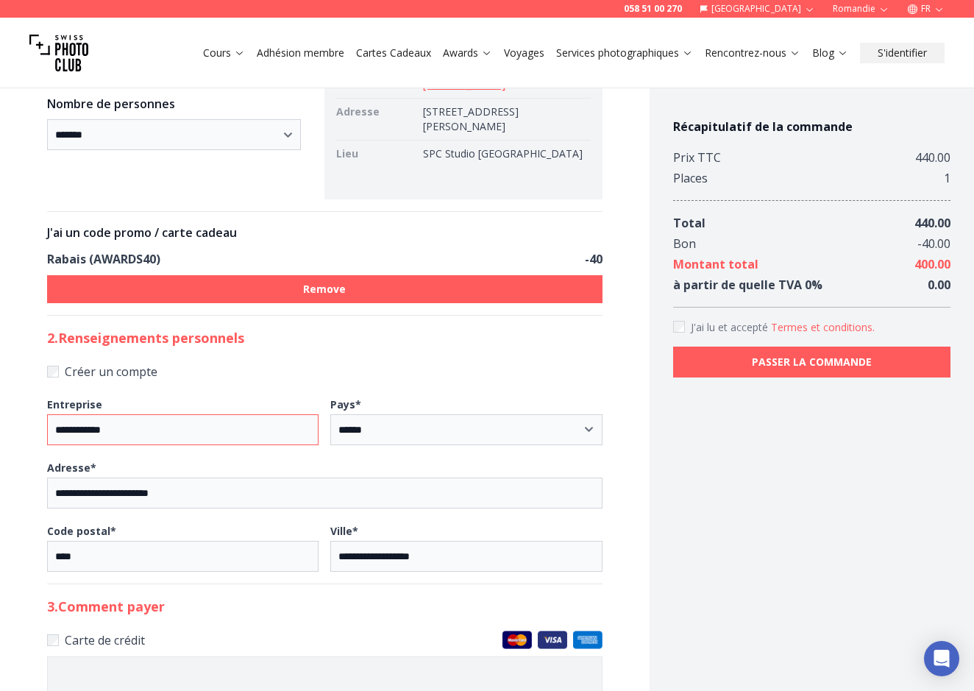
click at [295, 414] on input "**********" at bounding box center [182, 429] width 271 height 31
click at [312, 414] on input "**********" at bounding box center [182, 429] width 271 height 31
click at [306, 414] on input "**********" at bounding box center [182, 429] width 271 height 31
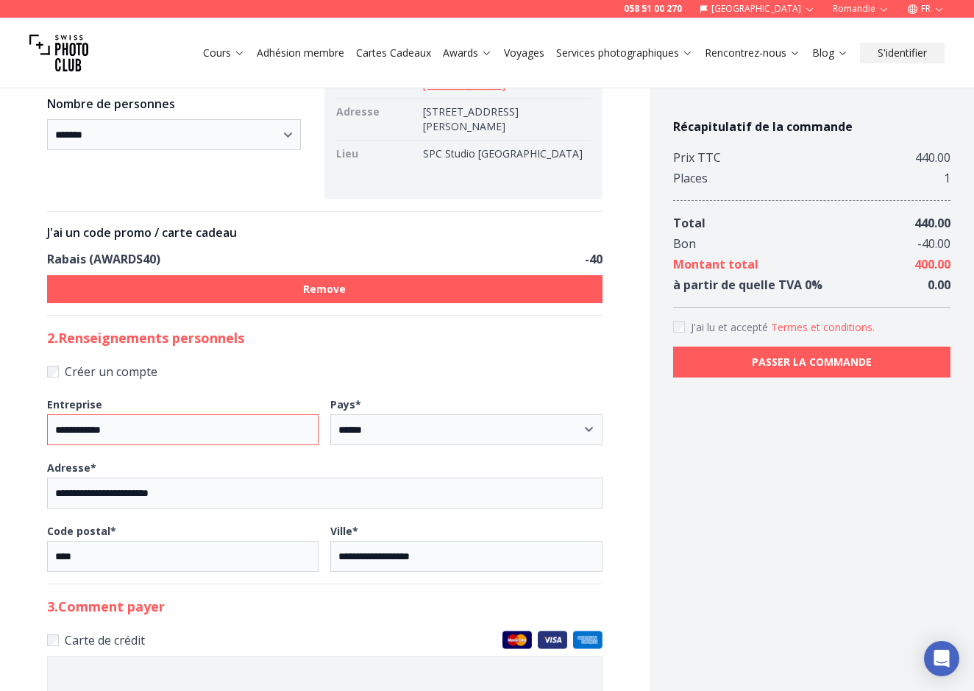
click at [306, 414] on input "**********" at bounding box center [182, 429] width 271 height 31
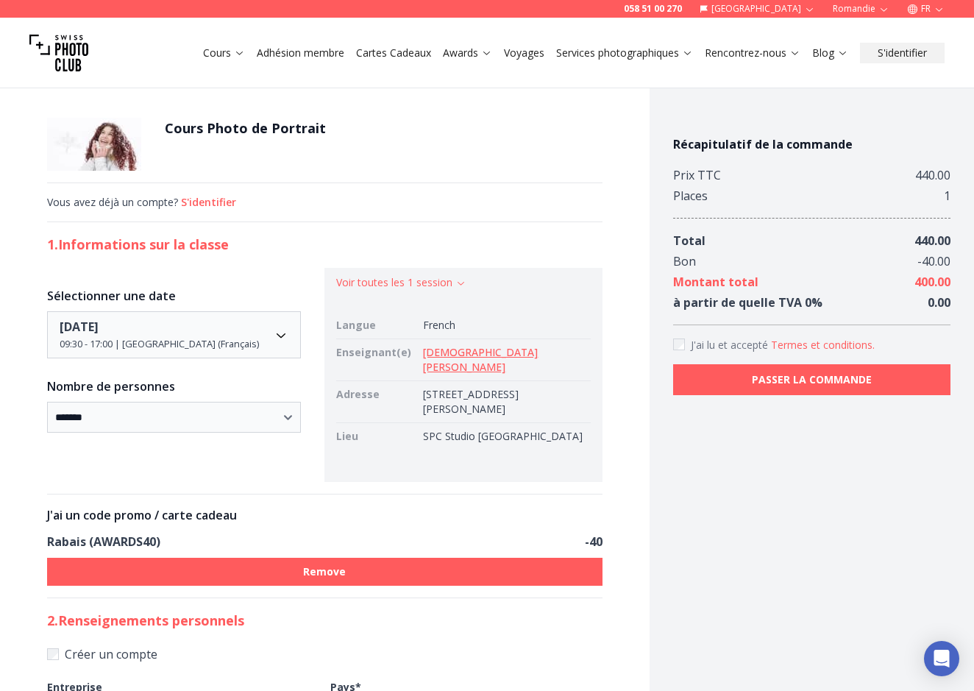
scroll to position [0, 0]
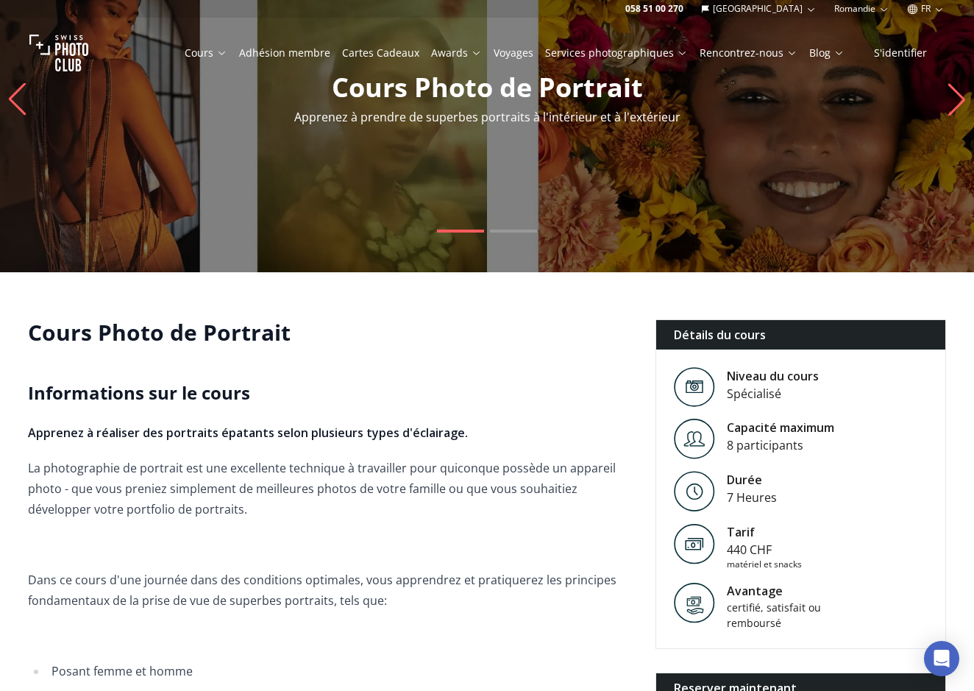
scroll to position [79, 0]
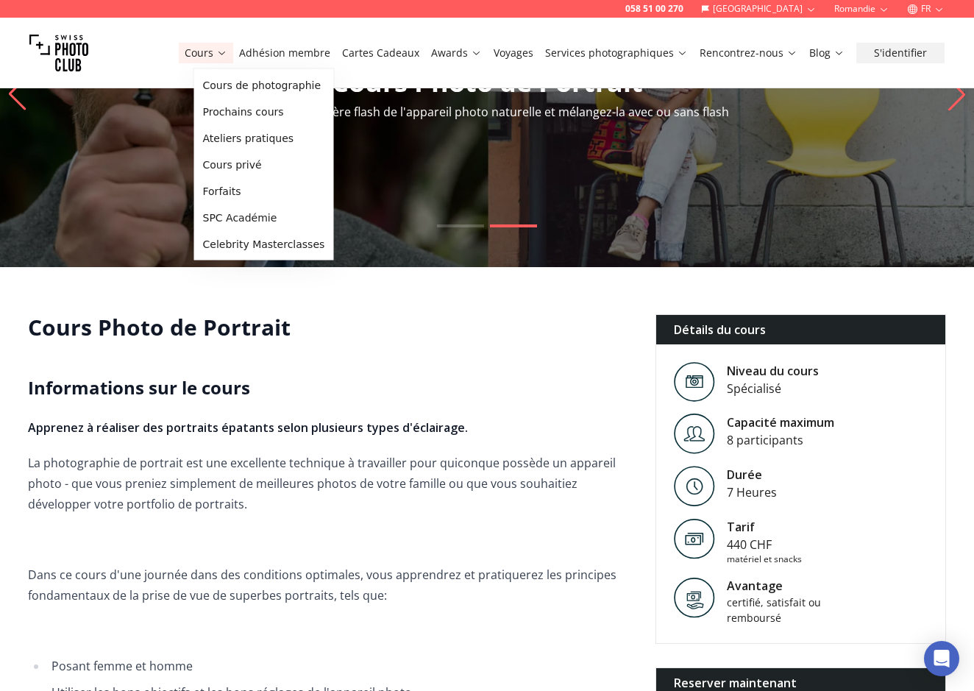
click at [223, 47] on link "Cours" at bounding box center [206, 53] width 43 height 15
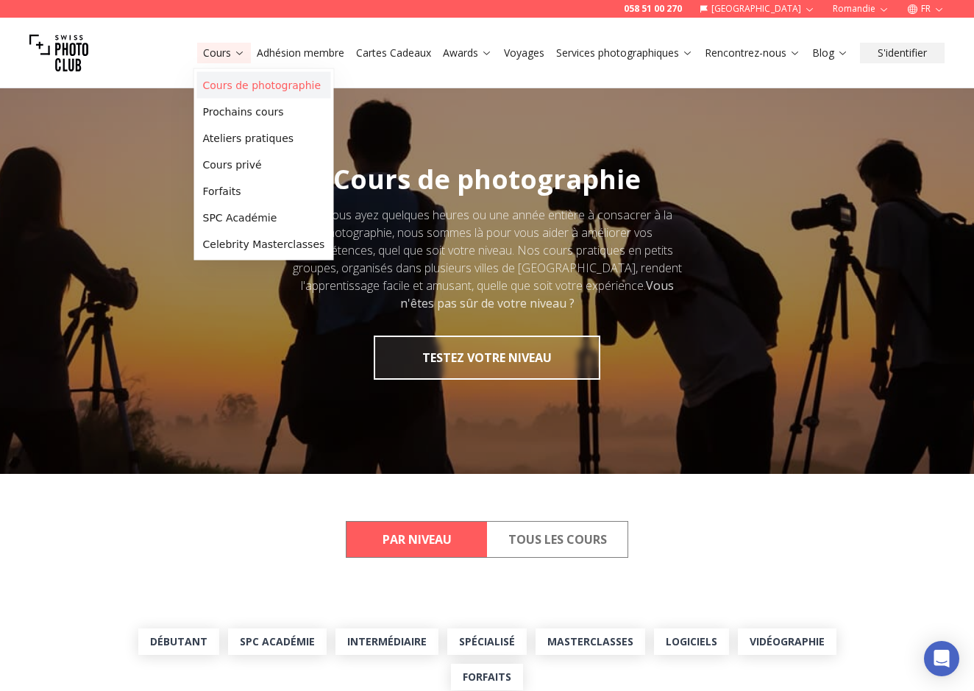
click at [249, 88] on link "Cours de photographie" at bounding box center [264, 85] width 134 height 26
click at [245, 118] on link "Prochains cours" at bounding box center [264, 112] width 134 height 26
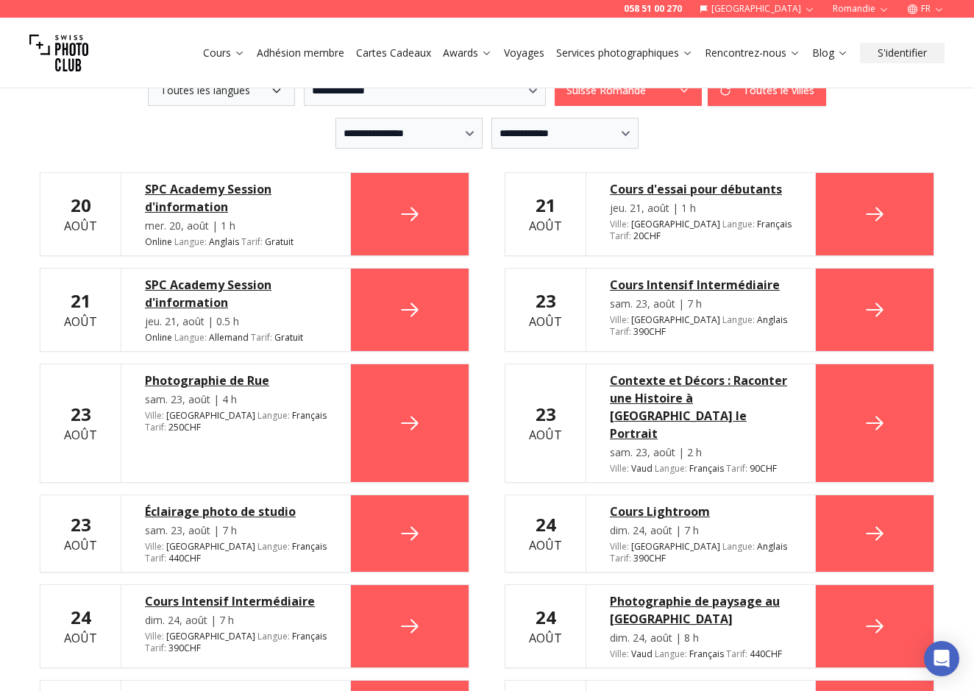
scroll to position [208, 0]
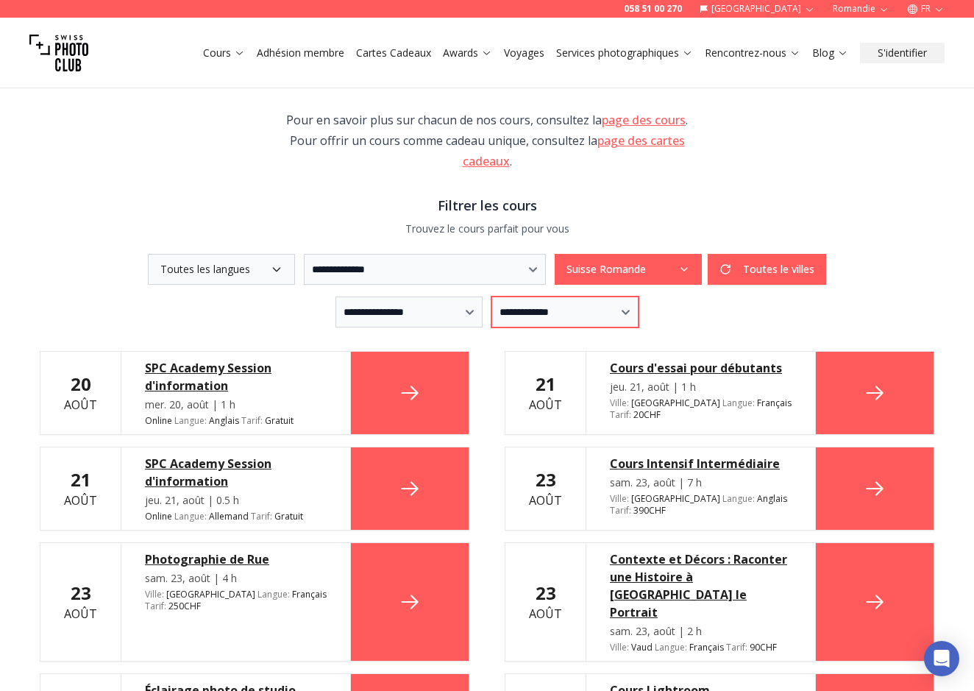
select select "*"
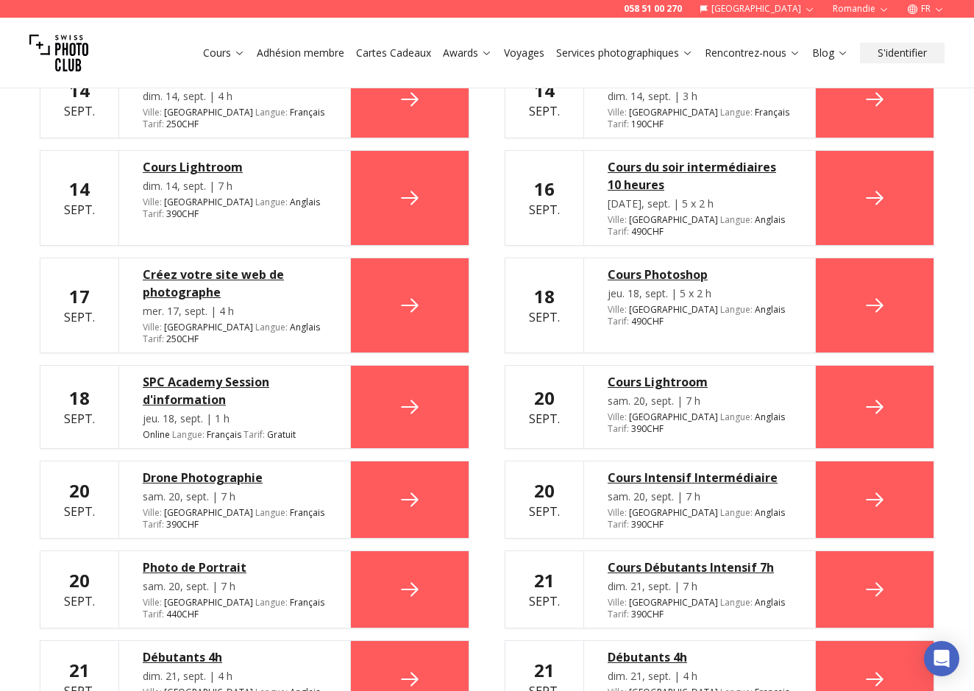
scroll to position [1258, 0]
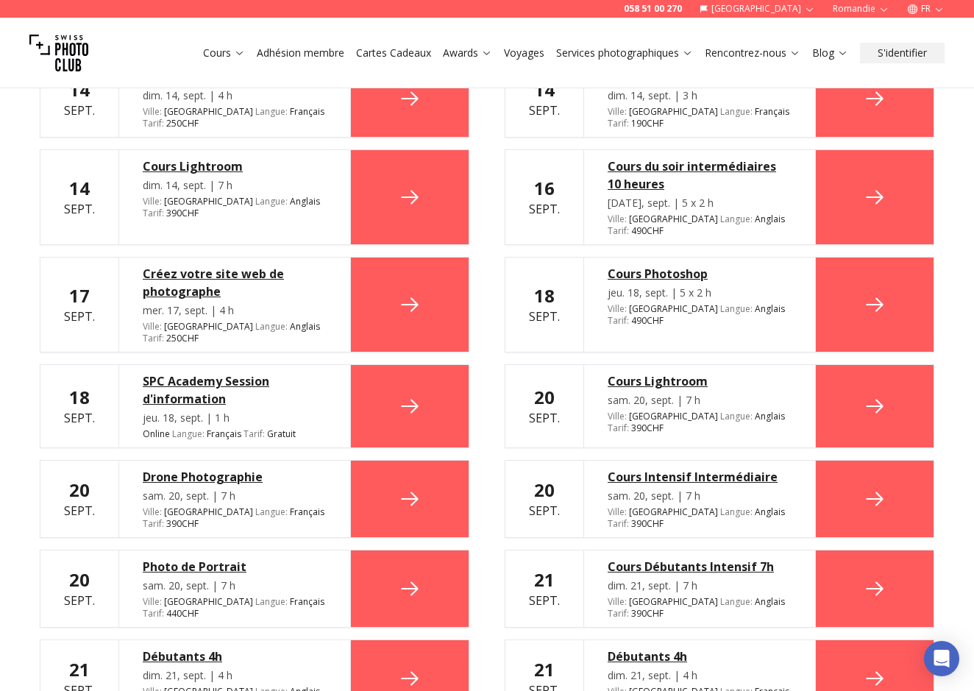
click at [410, 577] on icon at bounding box center [410, 589] width 24 height 24
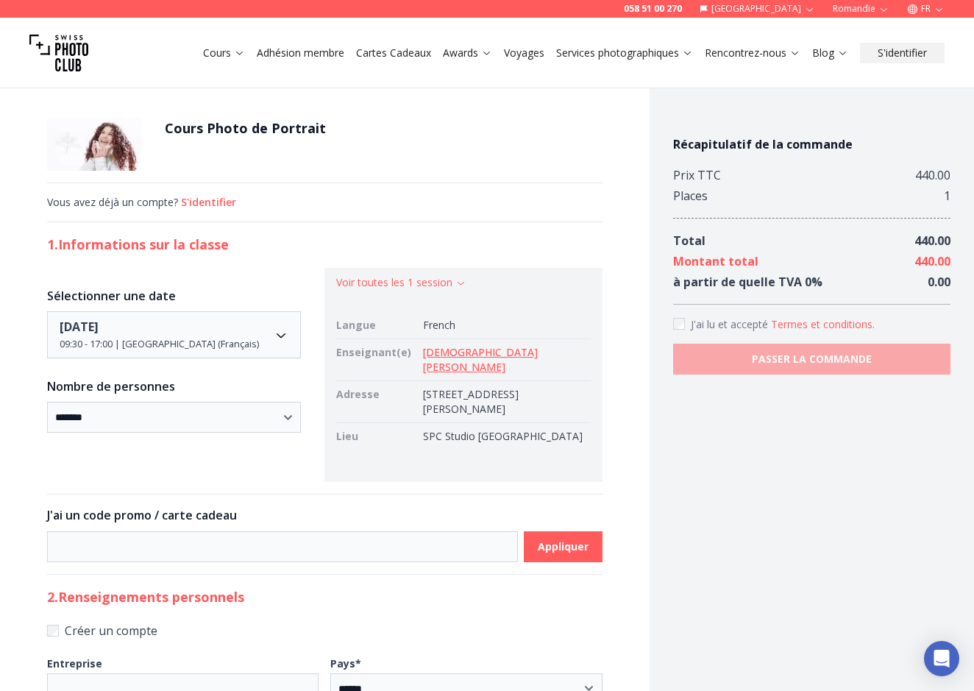
click at [220, 202] on button "S'identifier" at bounding box center [208, 202] width 55 height 15
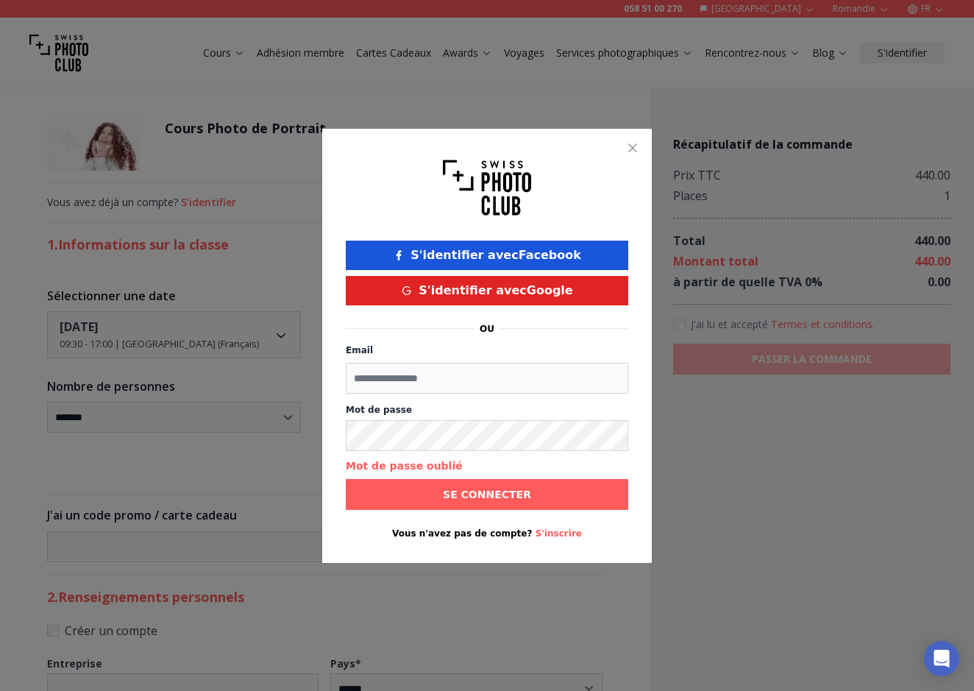
click at [235, 470] on div at bounding box center [487, 345] width 974 height 691
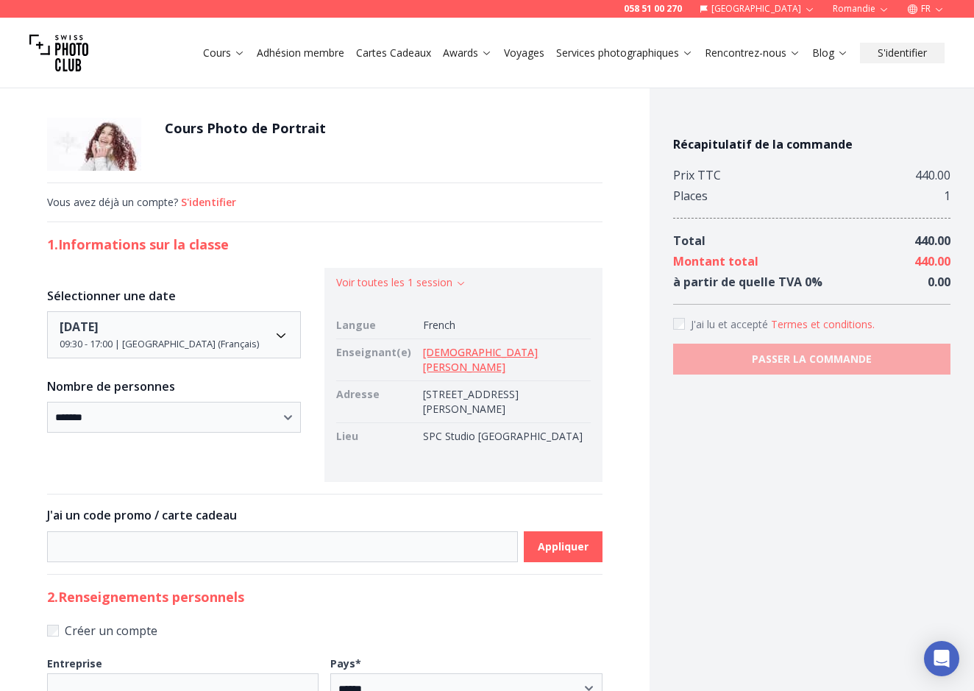
click at [124, 620] on label "Créer un compte" at bounding box center [324, 630] width 555 height 21
click at [941, 653] on icon "Open Intercom Messenger" at bounding box center [941, 658] width 17 height 19
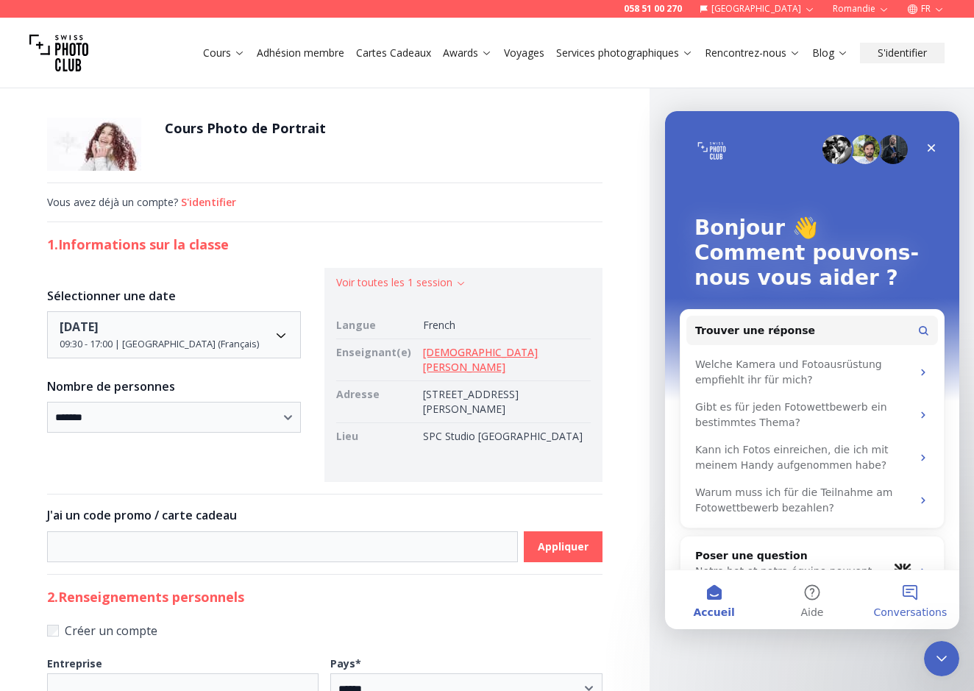
click at [911, 592] on button "Conversations" at bounding box center [910, 599] width 98 height 59
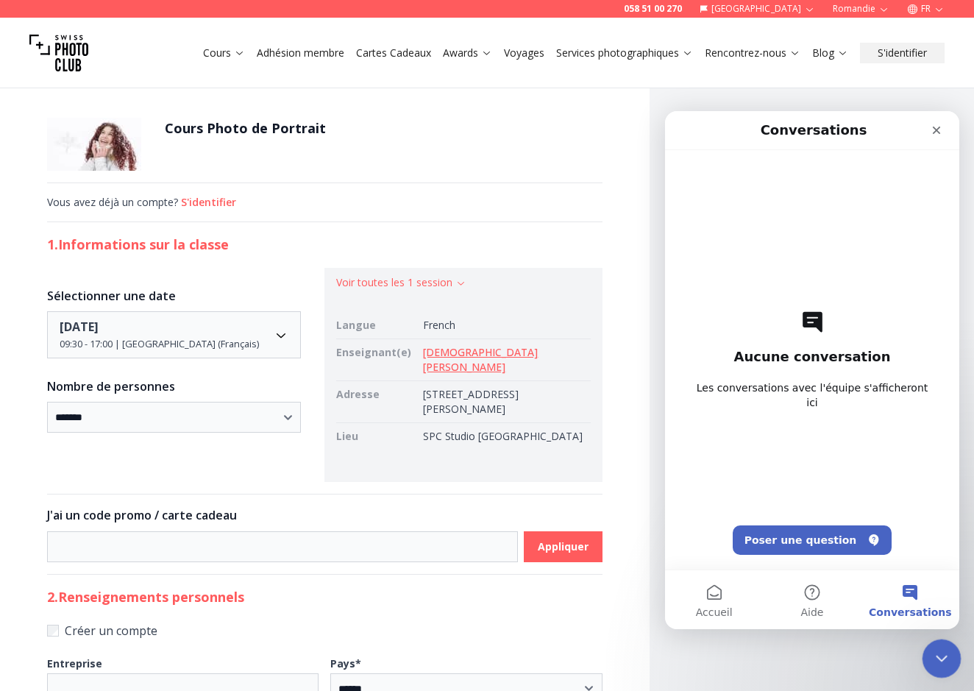
click at [947, 647] on icon "Fermer le Messenger Intercom" at bounding box center [939, 656] width 18 height 18
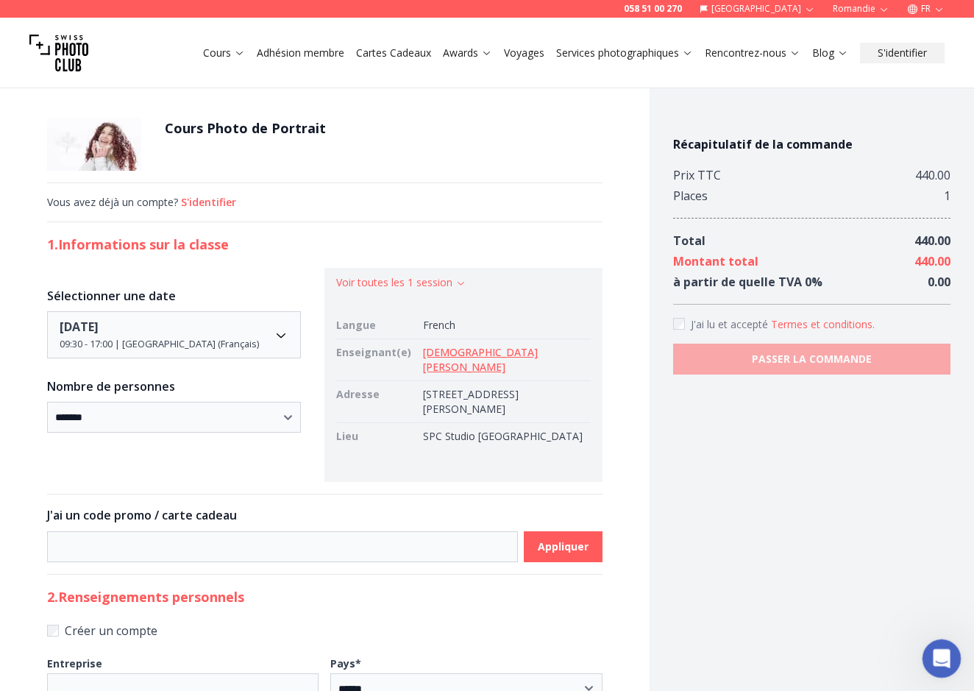
click at [947, 647] on div "Ouvrir le Messenger Intercom" at bounding box center [939, 656] width 49 height 49
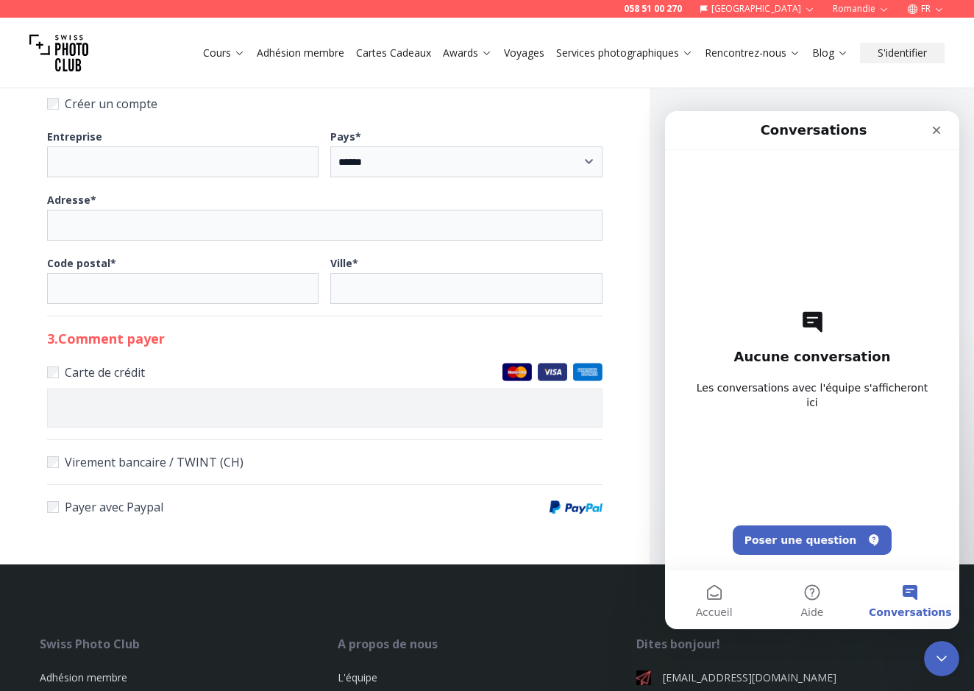
scroll to position [530, 0]
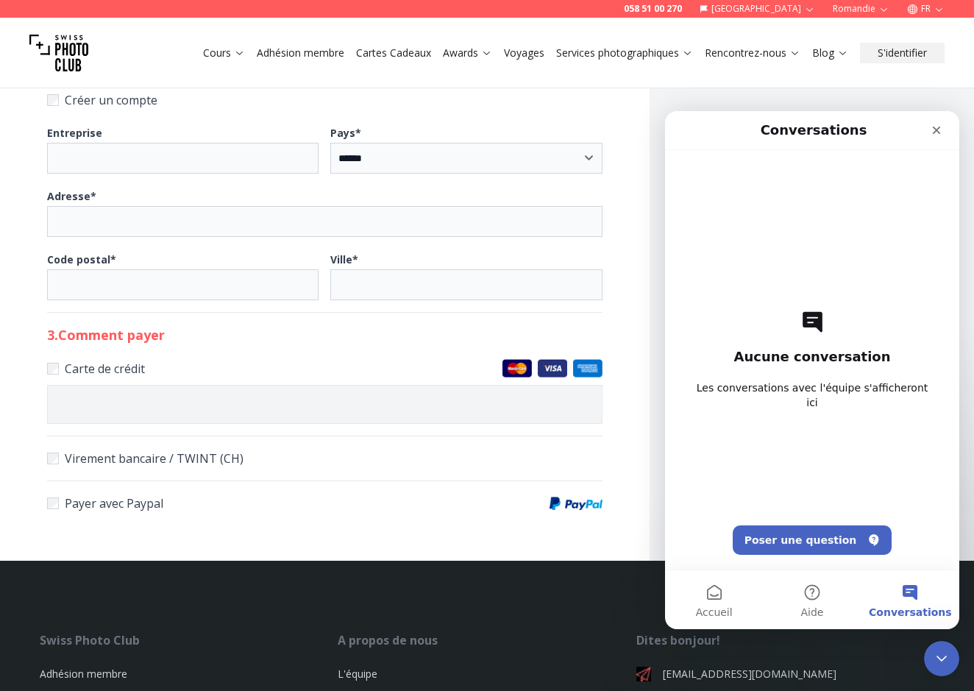
click at [96, 126] on b "Entreprise" at bounding box center [74, 133] width 55 height 14
click at [96, 143] on input "Entreprise" at bounding box center [182, 158] width 271 height 31
click at [93, 146] on input "Entreprise" at bounding box center [182, 158] width 271 height 31
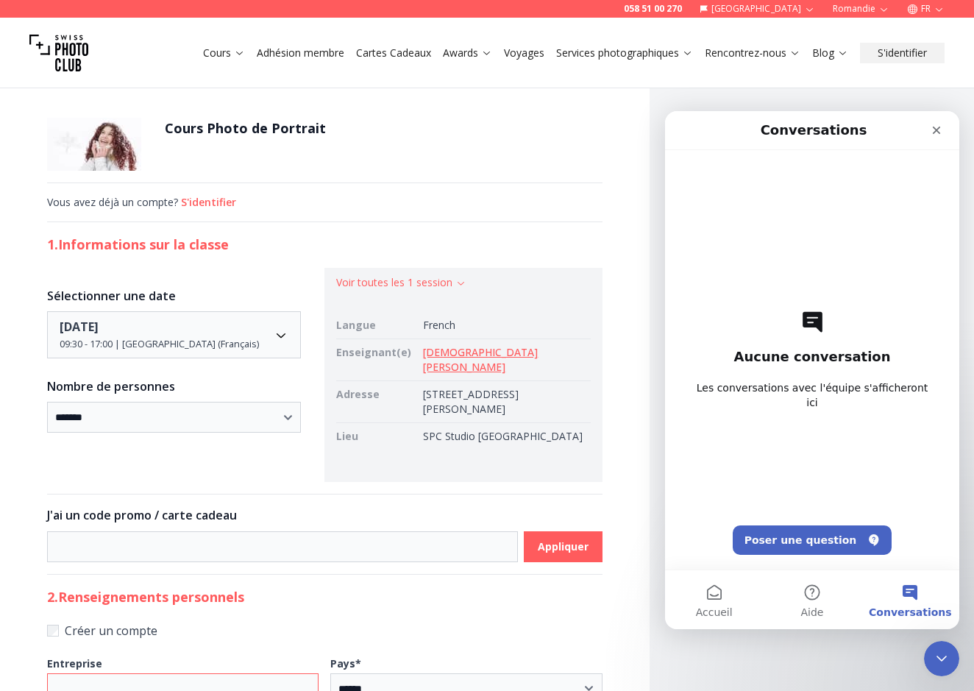
scroll to position [0, 0]
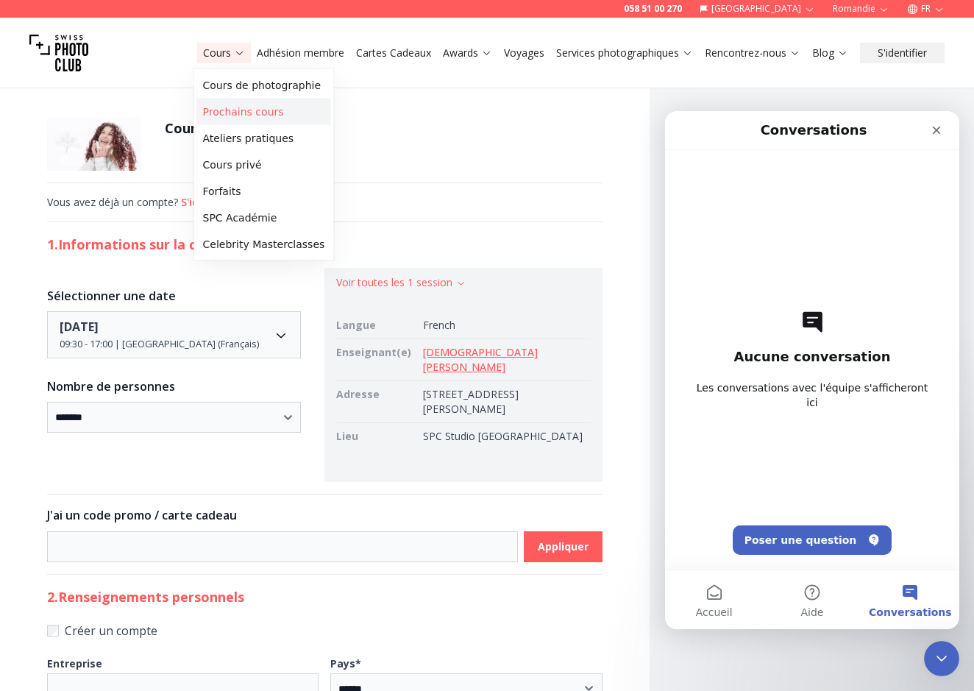
click at [230, 112] on link "Prochains cours" at bounding box center [264, 112] width 134 height 26
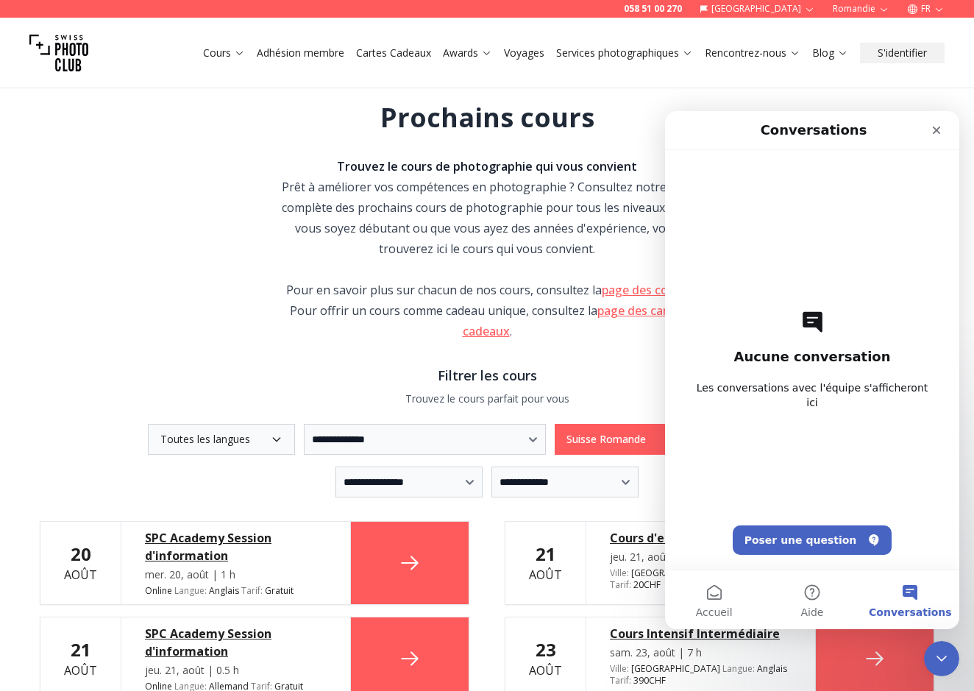
scroll to position [42, 0]
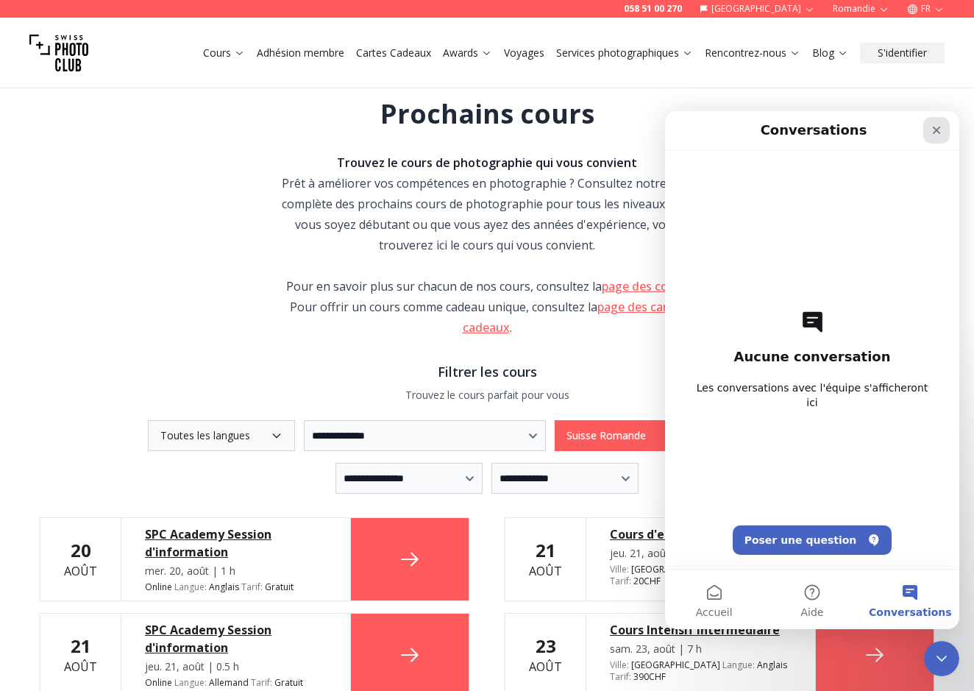
click at [939, 129] on icon "Fermer" at bounding box center [936, 130] width 12 height 12
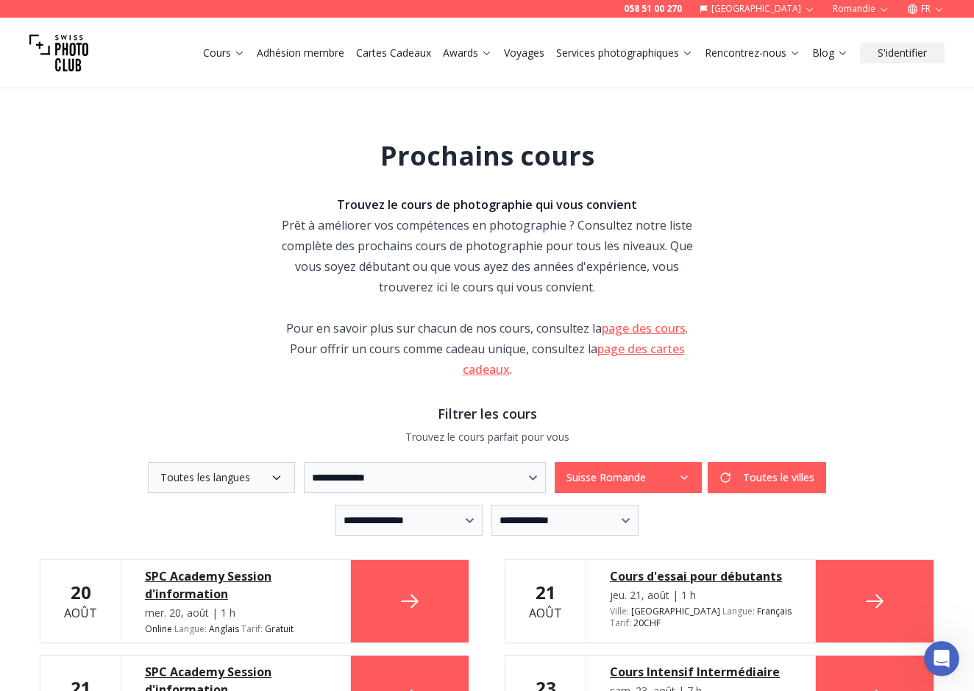
scroll to position [0, 0]
select select "*"
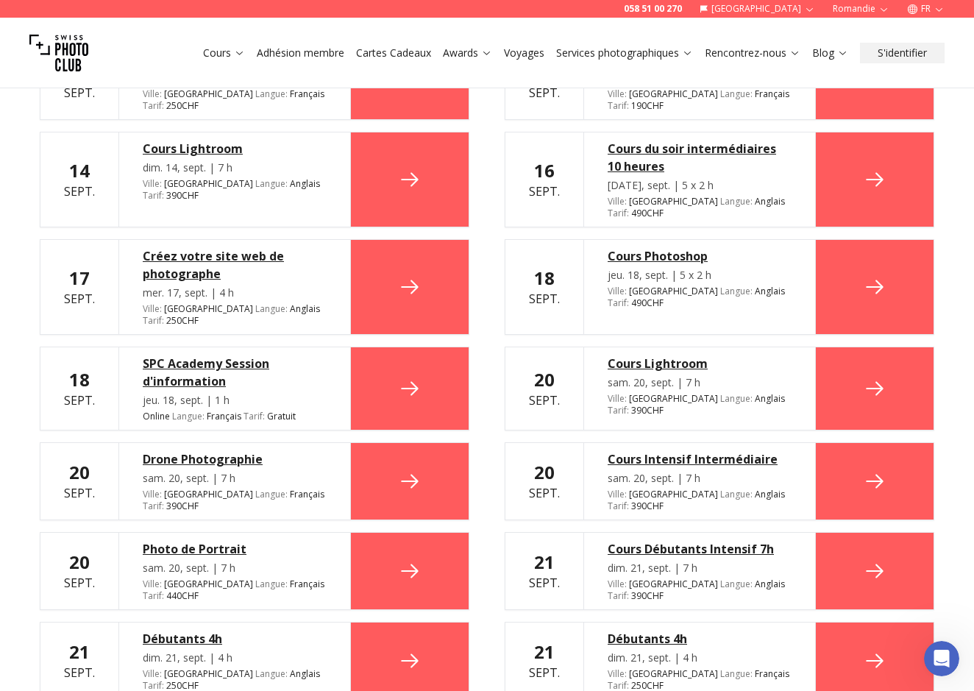
scroll to position [1976, 0]
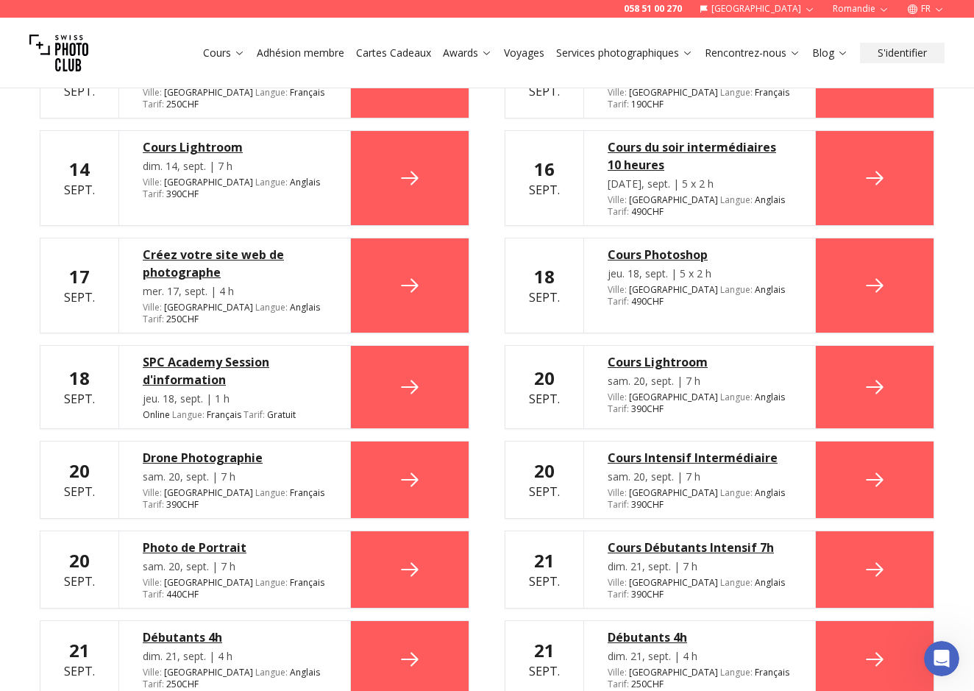
click at [163, 538] on div "Photo de Portrait" at bounding box center [235, 547] width 184 height 18
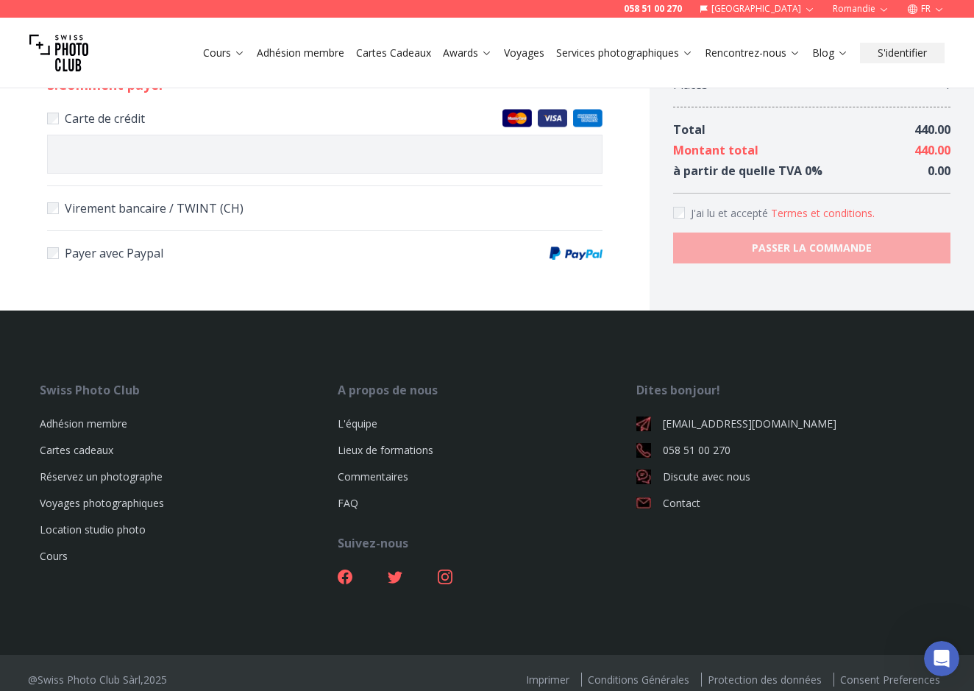
scroll to position [780, 0]
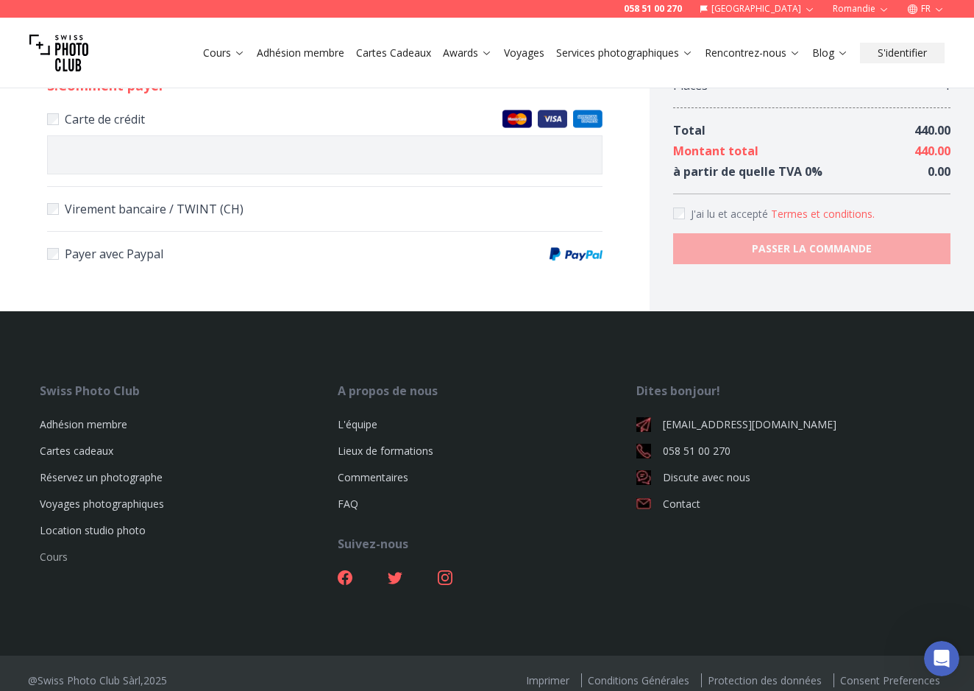
click at [53, 549] on link "Cours" at bounding box center [54, 556] width 28 height 14
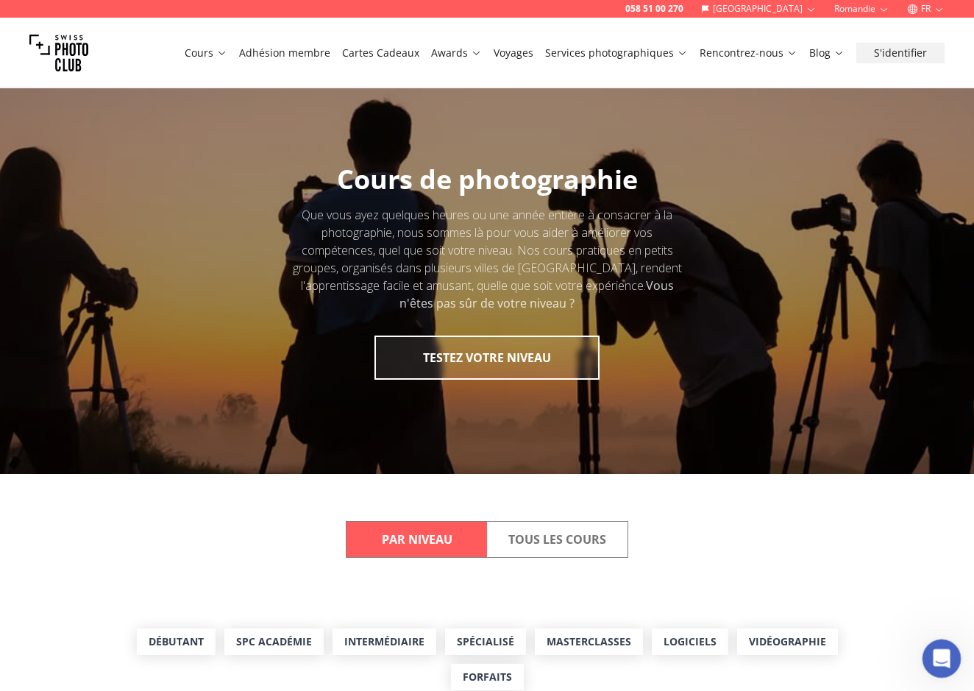
click at [936, 652] on icon "Ouvrir le Messenger Intercom" at bounding box center [940, 656] width 24 height 24
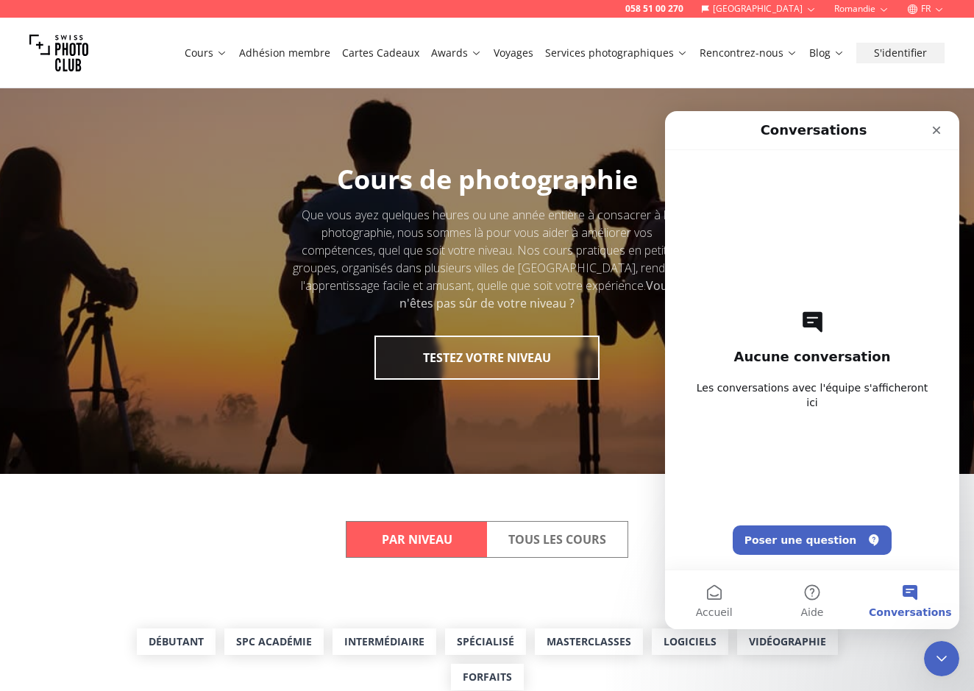
click at [821, 540] on button "Poser une question" at bounding box center [813, 539] width 160 height 29
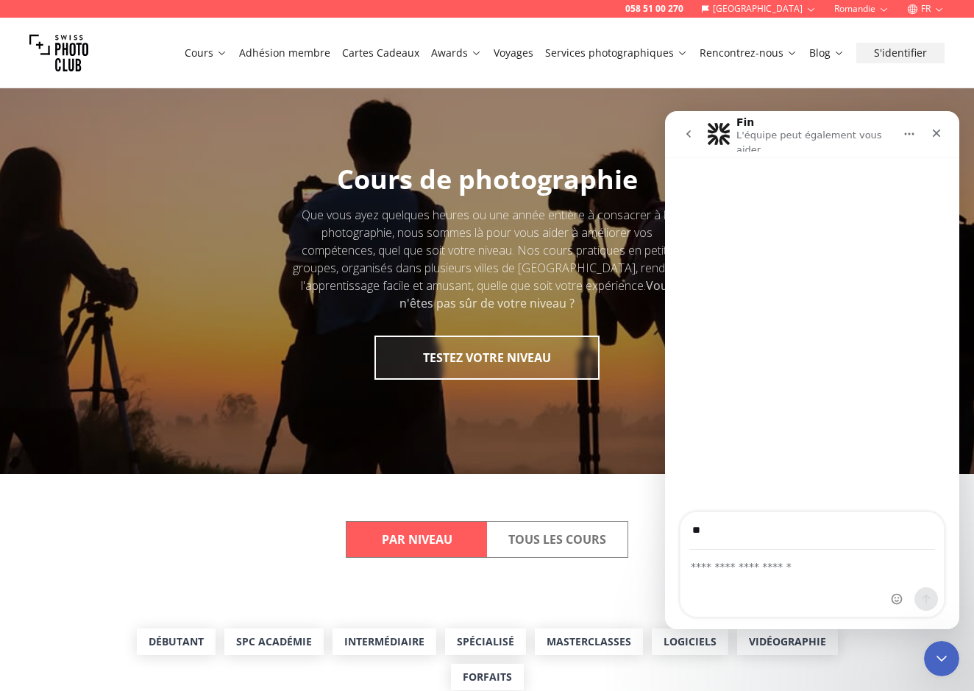
type input "*"
type input "**********"
click at [754, 583] on div "Intercom Messenger" at bounding box center [811, 583] width 263 height 66
click at [749, 572] on textarea "Posez une question..." at bounding box center [811, 562] width 263 height 25
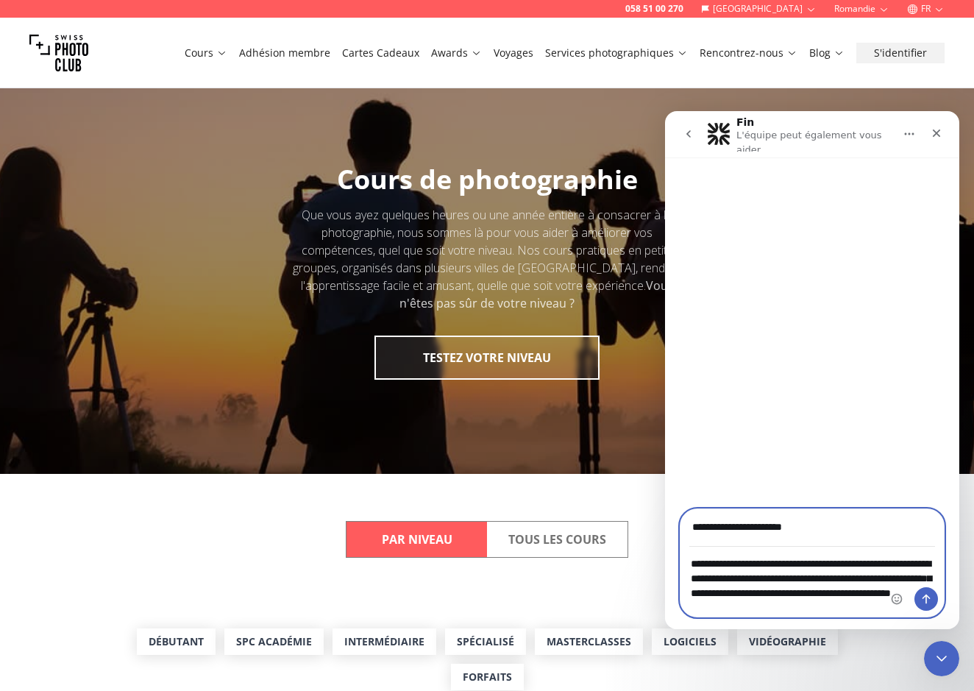
type textarea "**********"
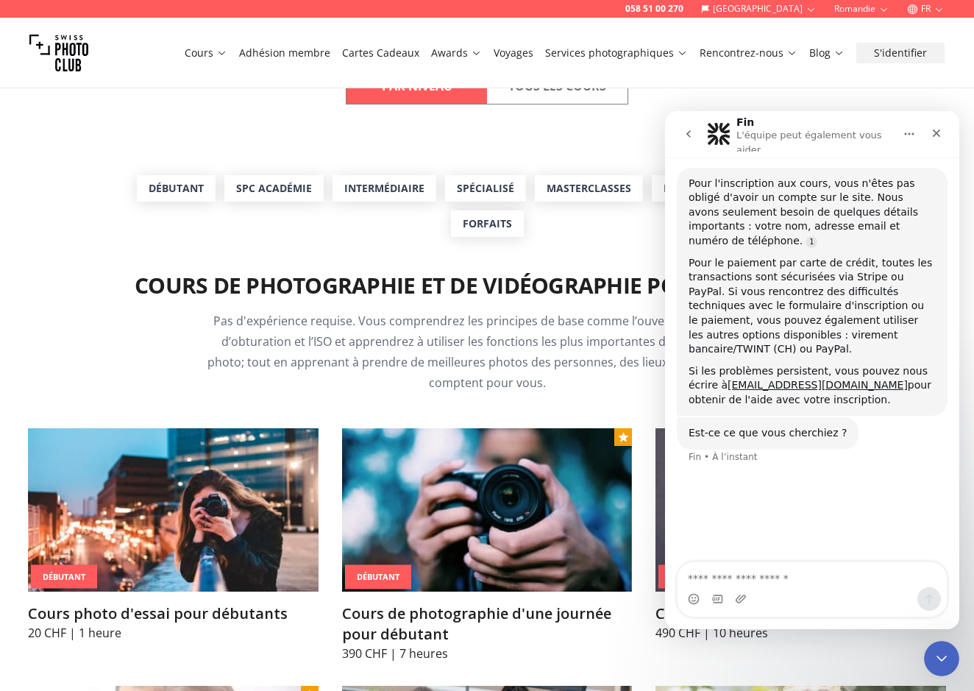
scroll to position [149, 0]
type textarea "**********"
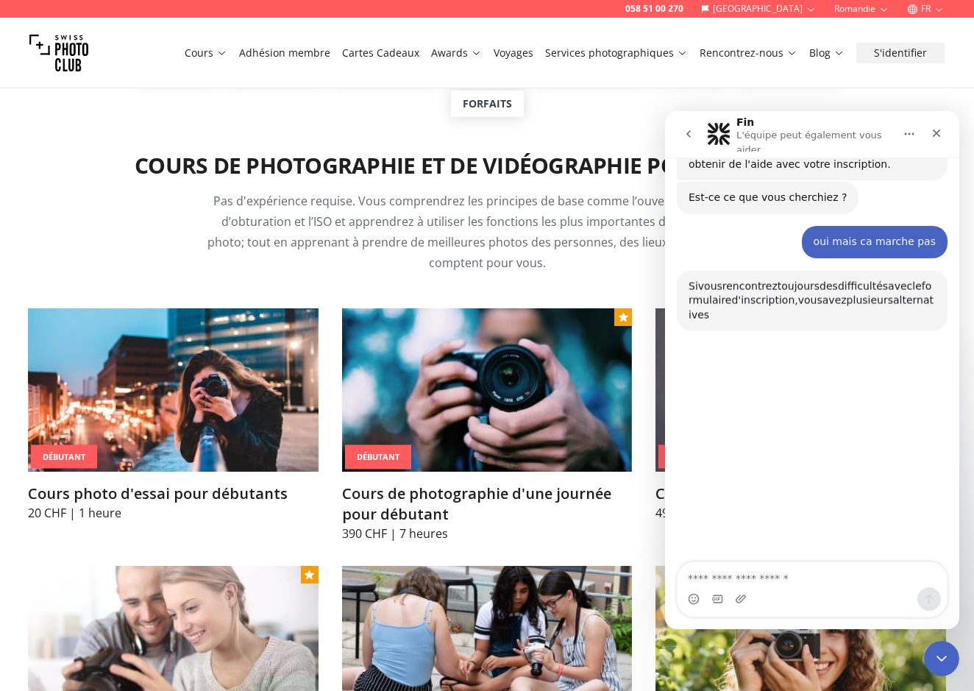
scroll to position [445, 0]
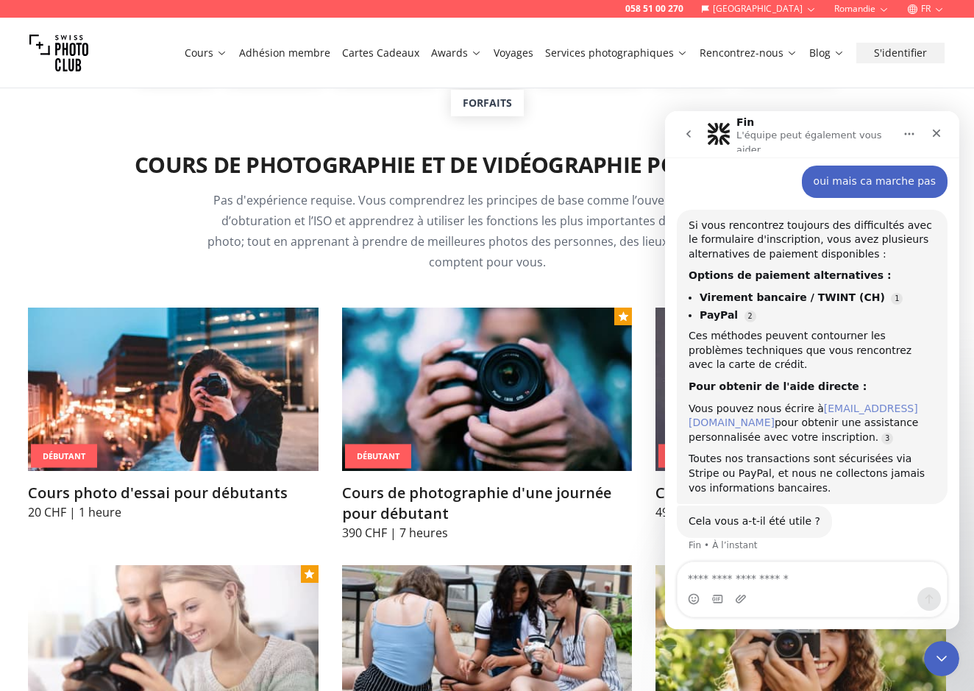
click at [753, 404] on link "[EMAIL_ADDRESS][DOMAIN_NAME]" at bounding box center [802, 415] width 229 height 26
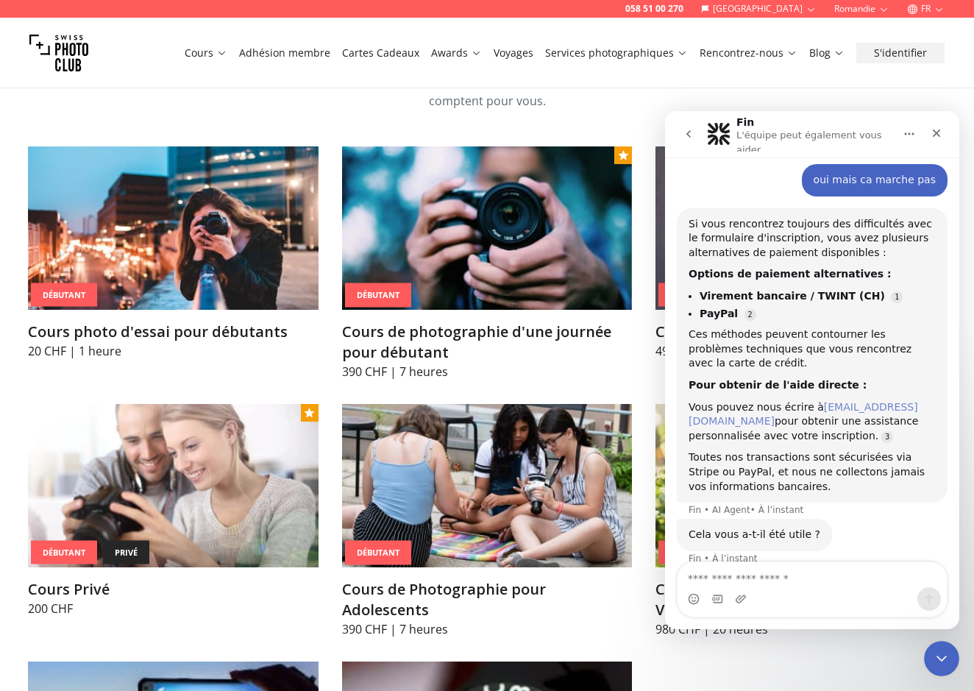
scroll to position [759, 0]
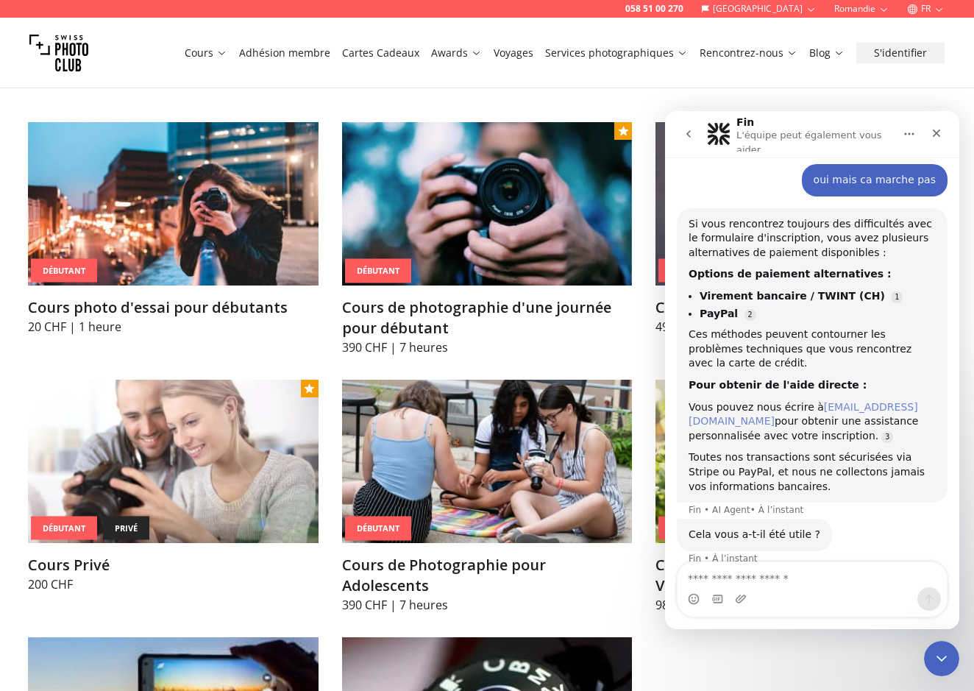
click at [759, 401] on link "[EMAIL_ADDRESS][DOMAIN_NAME]" at bounding box center [802, 414] width 229 height 26
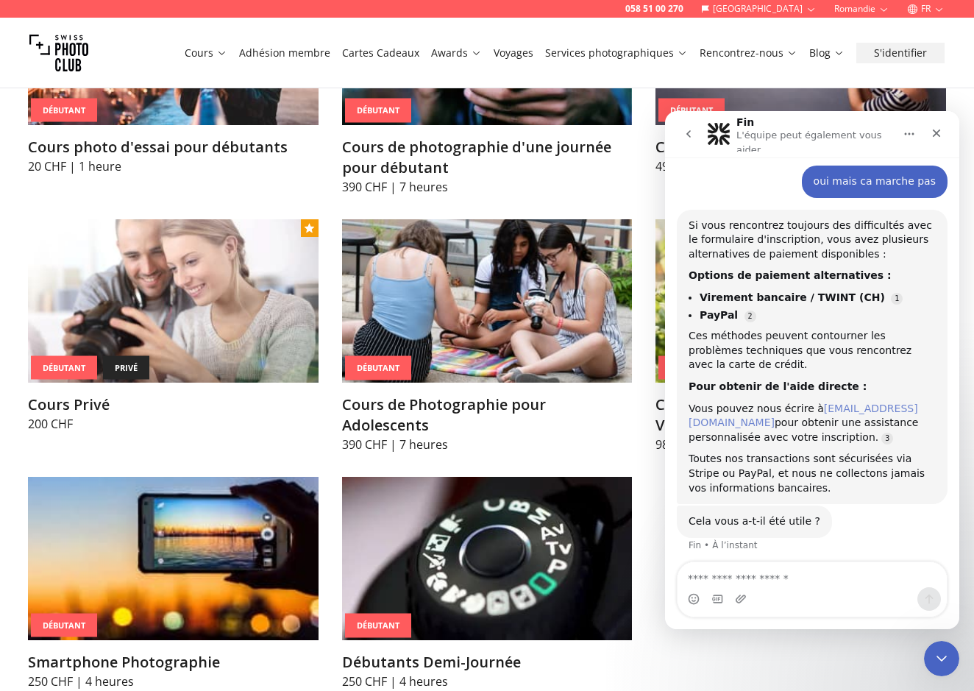
scroll to position [946, 0]
